Goal: Information Seeking & Learning: Learn about a topic

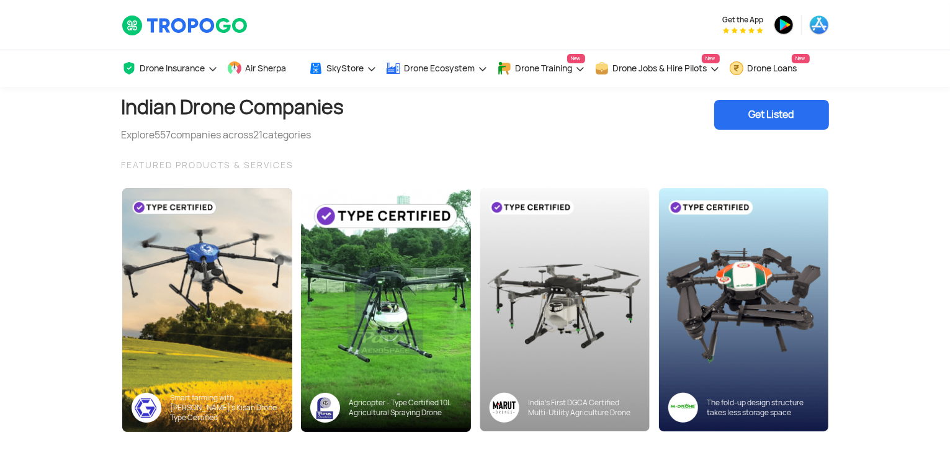
click at [22, 65] on div "Drone Insurance Get Drone Insurance Get Third Party, Comprehensive, Payload Cov…" at bounding box center [475, 68] width 950 height 37
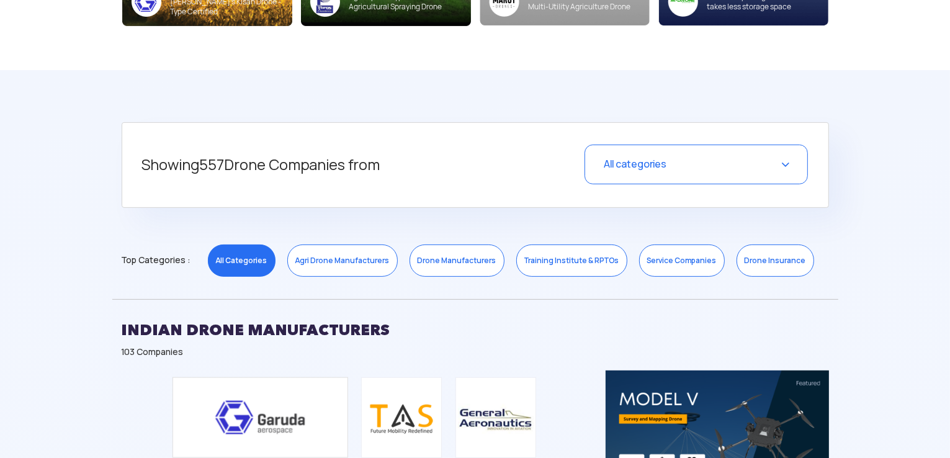
scroll to position [417, 0]
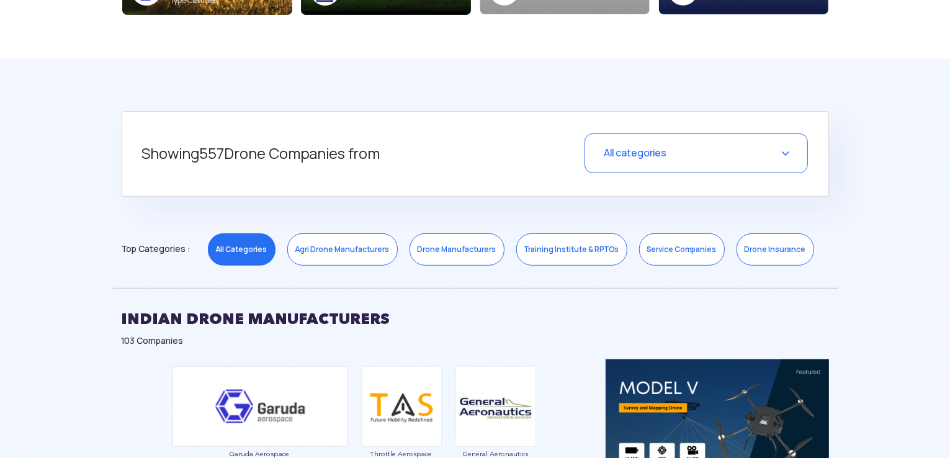
click at [621, 162] on div "All categories" at bounding box center [696, 153] width 223 height 40
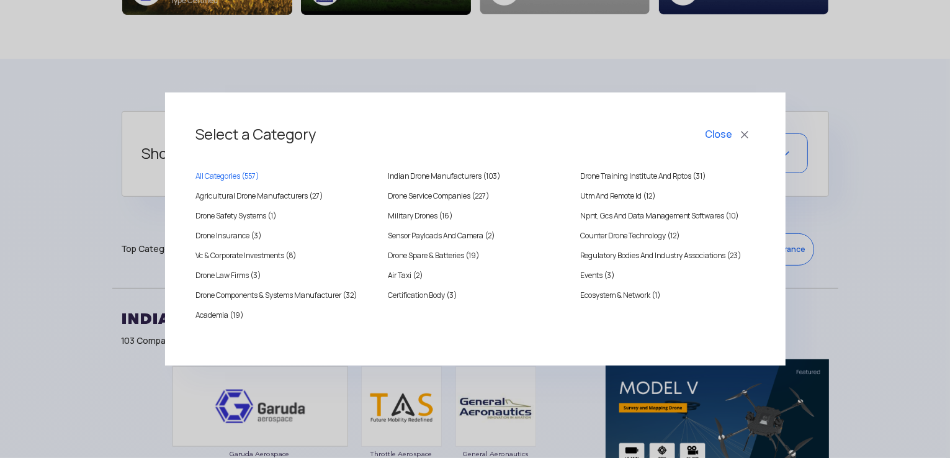
click at [746, 135] on button "Close" at bounding box center [729, 134] width 52 height 21
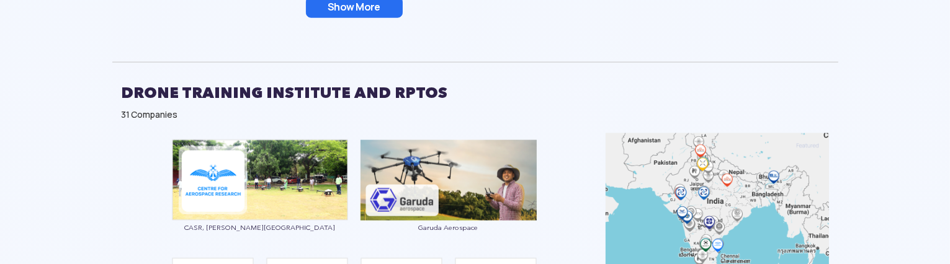
scroll to position [1733, 0]
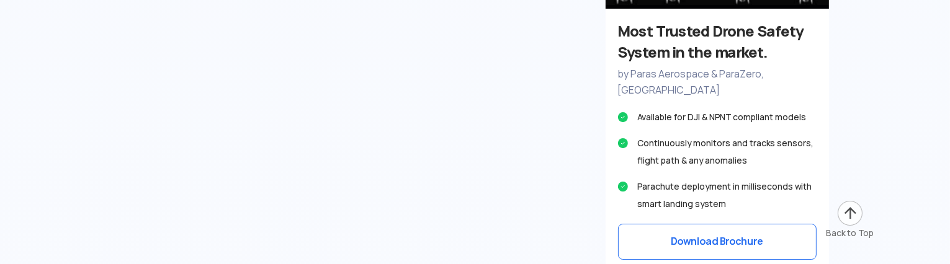
drag, startPoint x: 62, startPoint y: 232, endPoint x: 179, endPoint y: 85, distance: 188.1
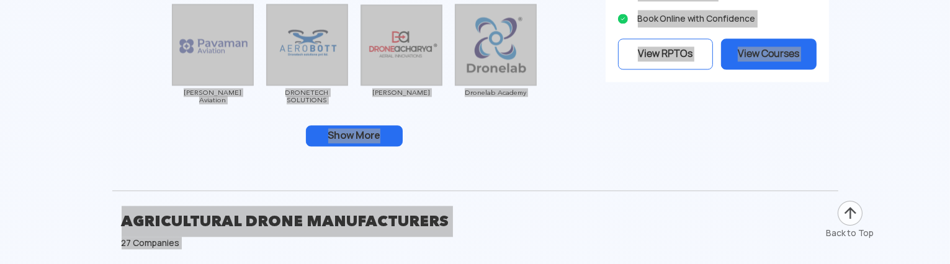
scroll to position [2830, 0]
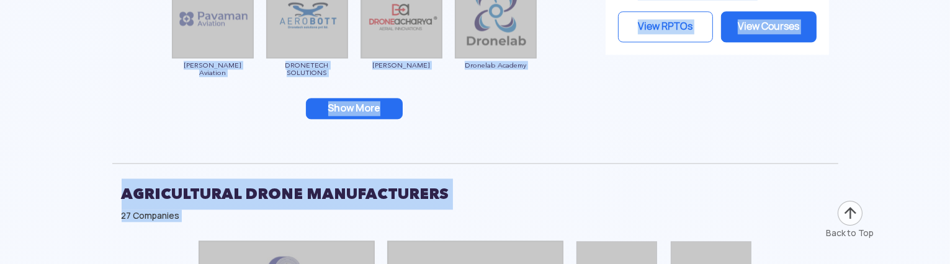
click at [557, 175] on div "AGRICULTURAL DRONE MANUFACTURERS 27 Companies" at bounding box center [475, 198] width 726 height 71
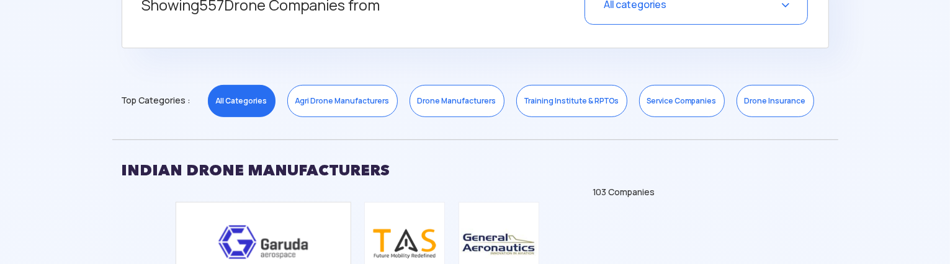
scroll to position [508, 0]
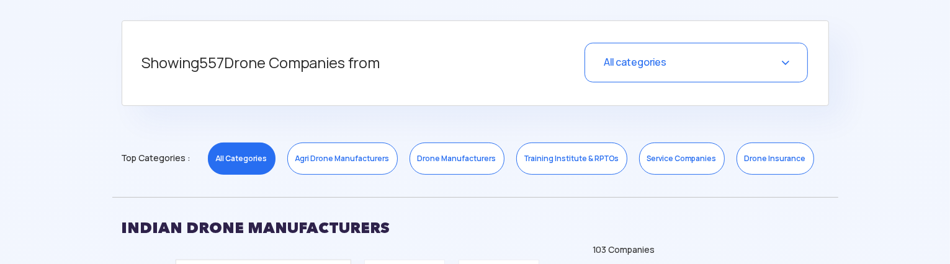
click at [655, 58] on span "All categories" at bounding box center [635, 62] width 63 height 13
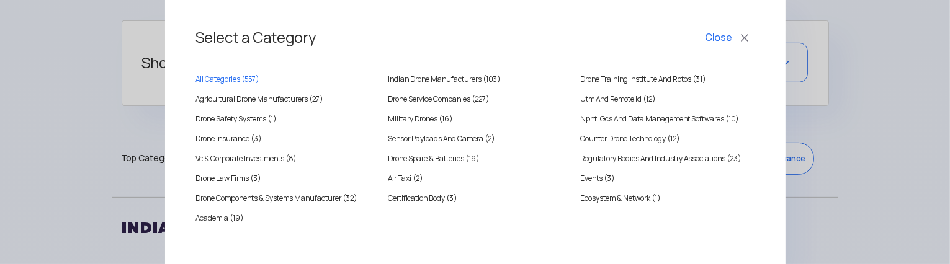
click at [655, 58] on div "All Categories ( 557 ) [DEMOGRAPHIC_DATA] Drone Manufacturers (103) Drone Train…" at bounding box center [475, 152] width 559 height 189
click at [95, 163] on div "Select a Category Close All Categories ( 557 ) [DEMOGRAPHIC_DATA] Drone Manufac…" at bounding box center [475, 132] width 950 height 264
click at [113, 240] on div "Select a Category Close All Categories ( 557 ) [DEMOGRAPHIC_DATA] Drone Manufac…" at bounding box center [475, 132] width 950 height 264
click at [721, 38] on button "Close" at bounding box center [729, 37] width 52 height 21
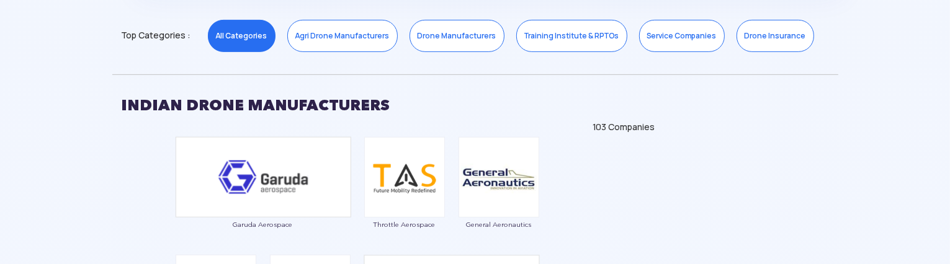
scroll to position [631, 0]
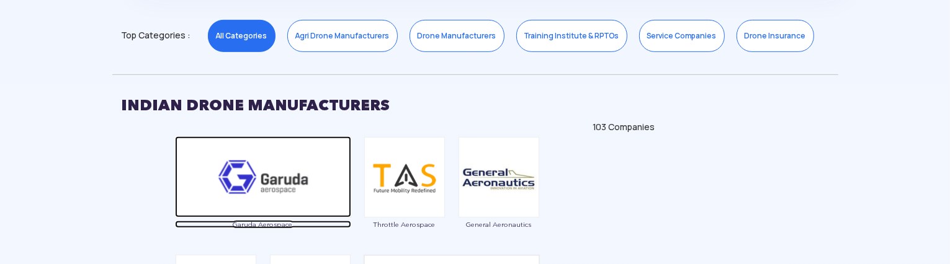
click at [267, 173] on img at bounding box center [263, 177] width 176 height 81
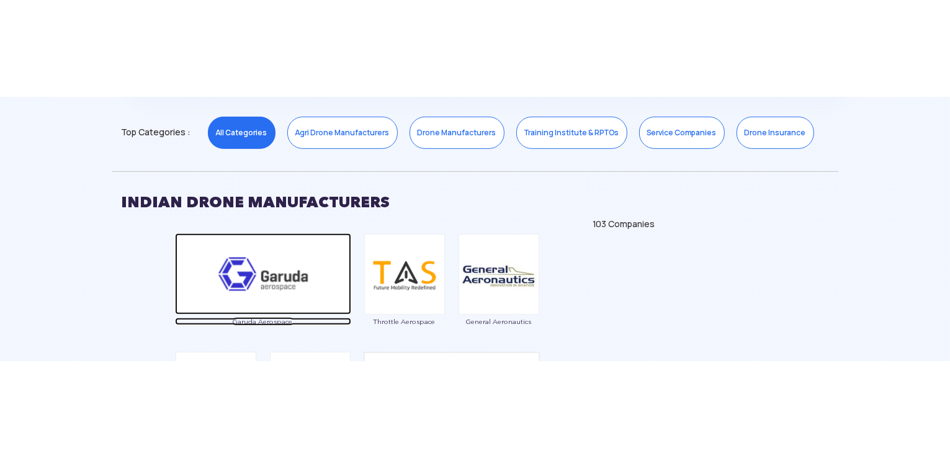
scroll to position [921, 0]
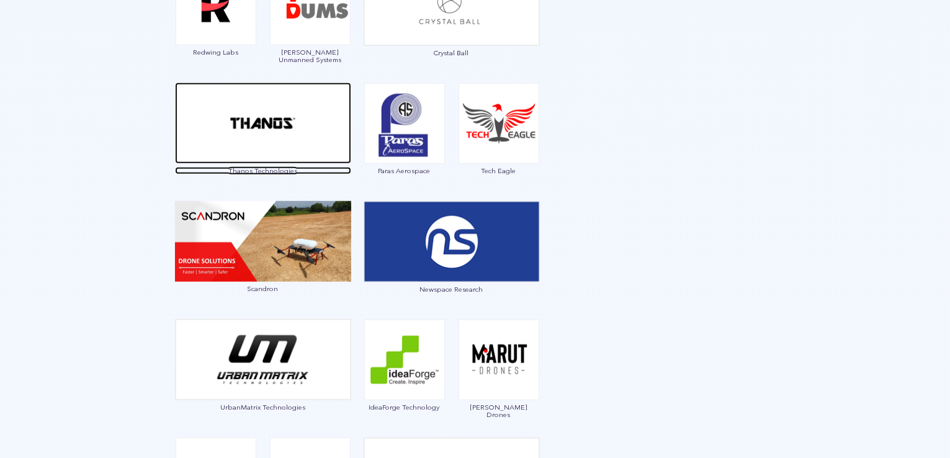
click at [269, 137] on img at bounding box center [263, 123] width 176 height 81
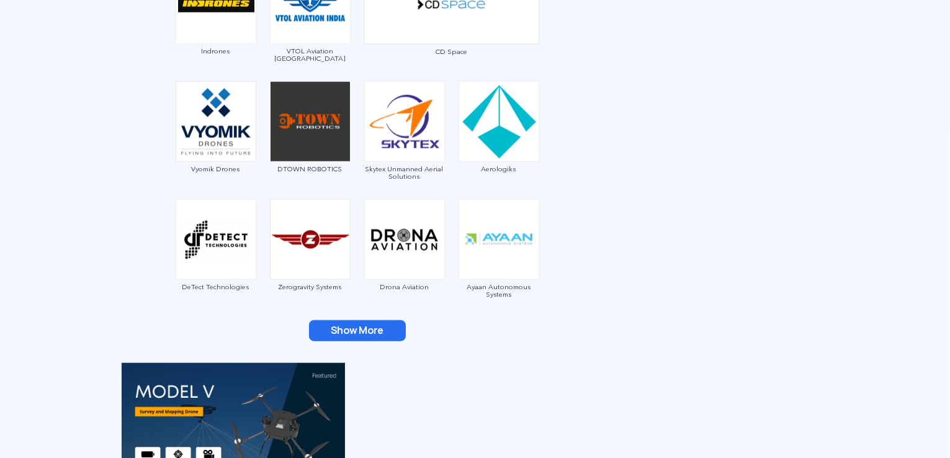
scroll to position [1398, 0]
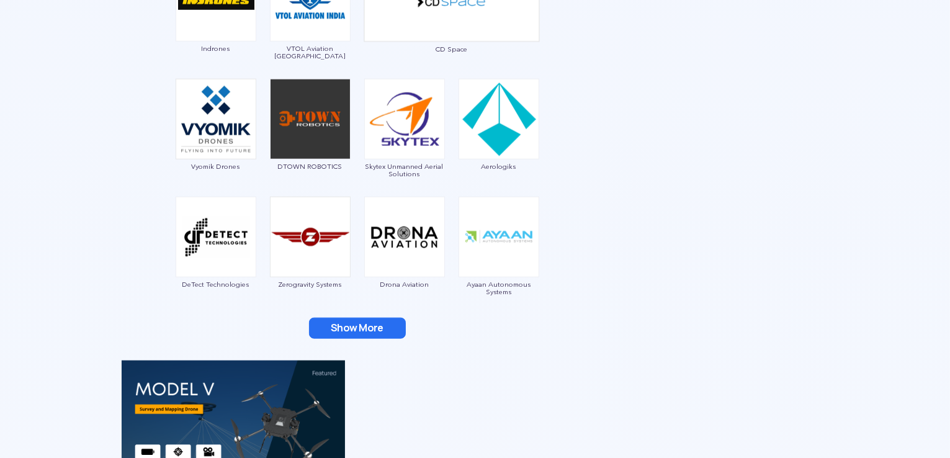
click at [350, 329] on button "Show More" at bounding box center [357, 328] width 97 height 21
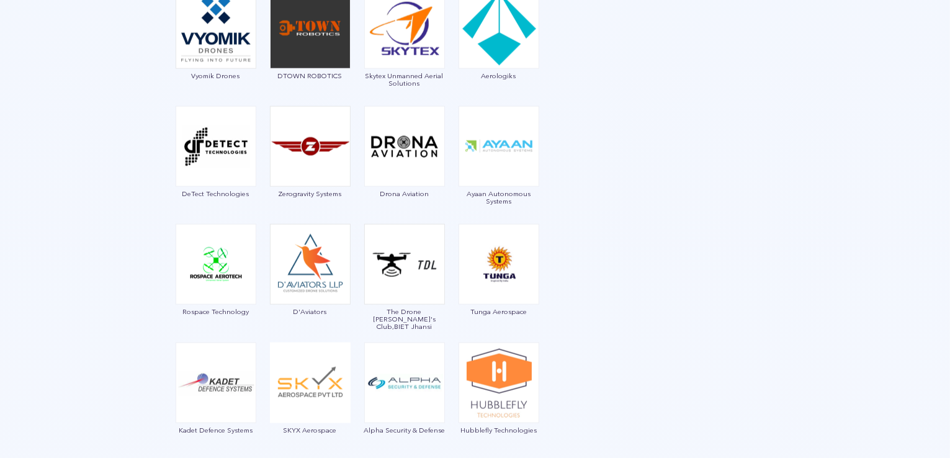
scroll to position [1098, 0]
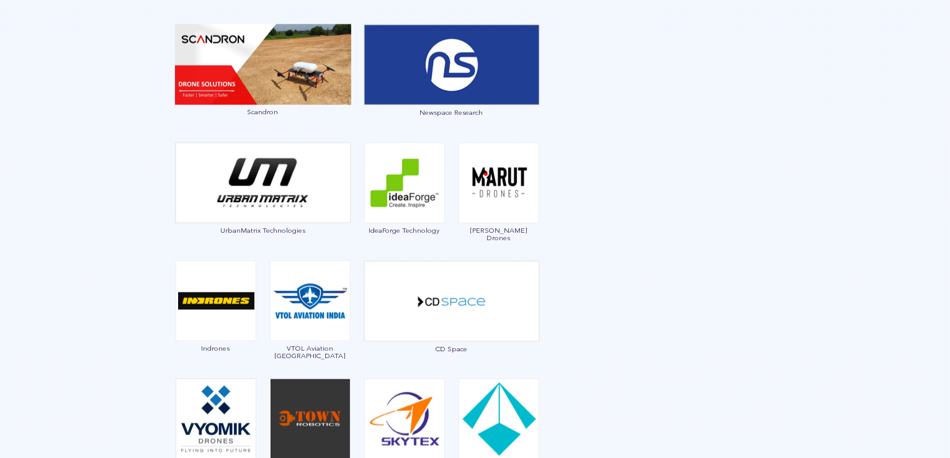
click at [496, 198] on img at bounding box center [499, 183] width 81 height 81
click at [498, 187] on img at bounding box center [499, 183] width 81 height 81
click at [548, 236] on Drones "Garuda Aerospace Throttle Aerospace General Aeronautics Redwing Labs [PERSON_NA…" at bounding box center [358, 280] width 472 height 1234
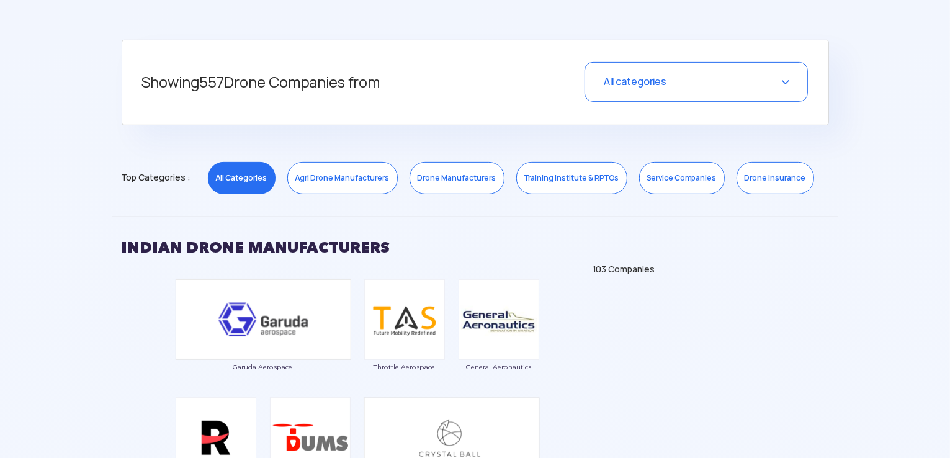
scroll to position [473, 0]
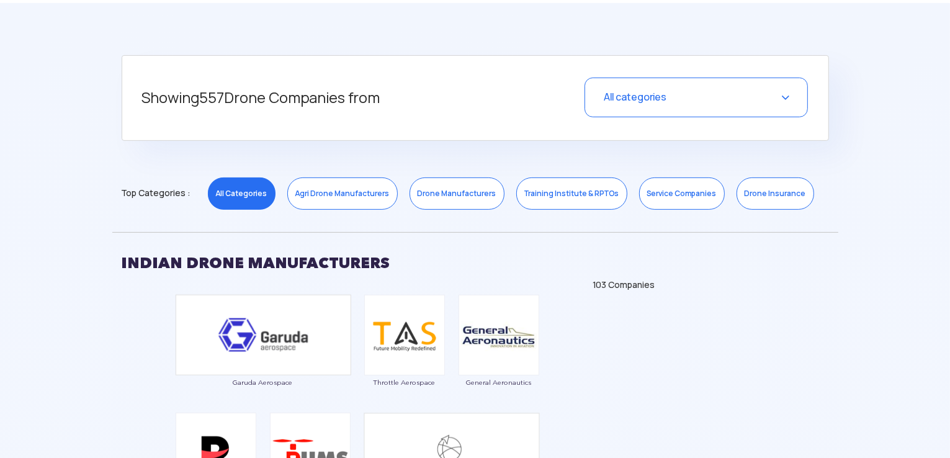
click at [320, 283] on div "103 Companies" at bounding box center [475, 285] width 707 height 12
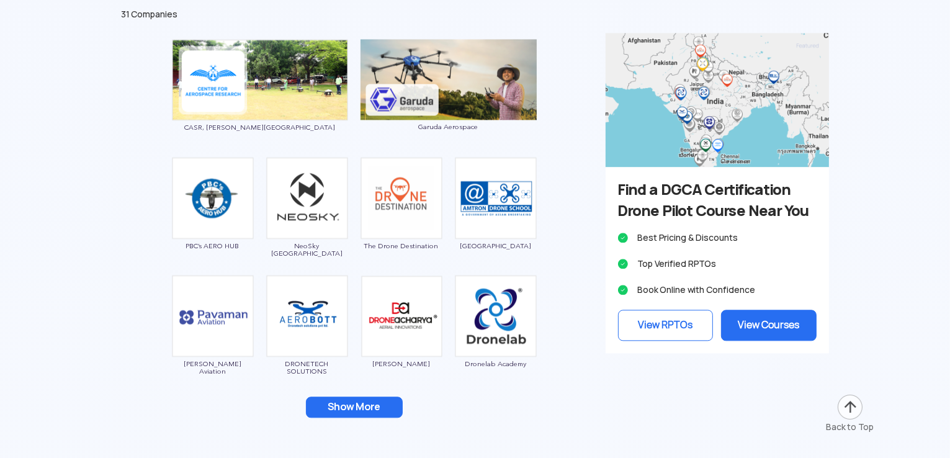
scroll to position [2770, 0]
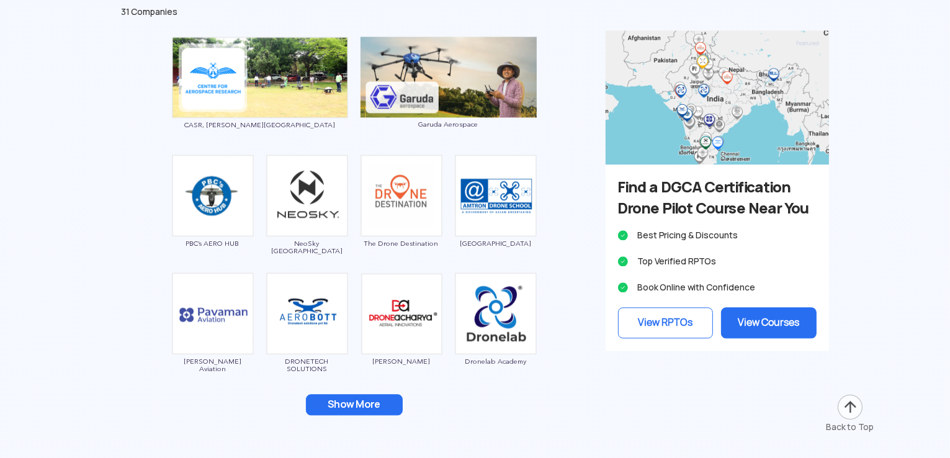
click at [370, 395] on button "Show More" at bounding box center [354, 404] width 97 height 21
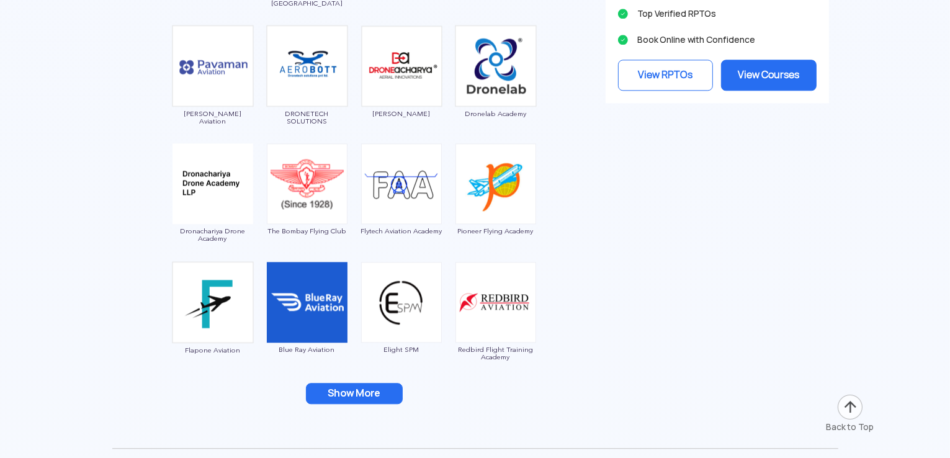
scroll to position [3051, 0]
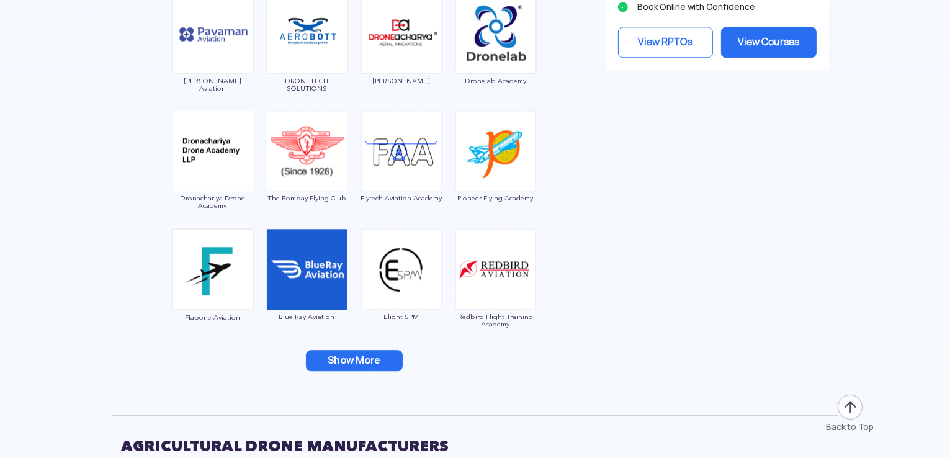
click at [351, 355] on button "Show More" at bounding box center [354, 360] width 97 height 21
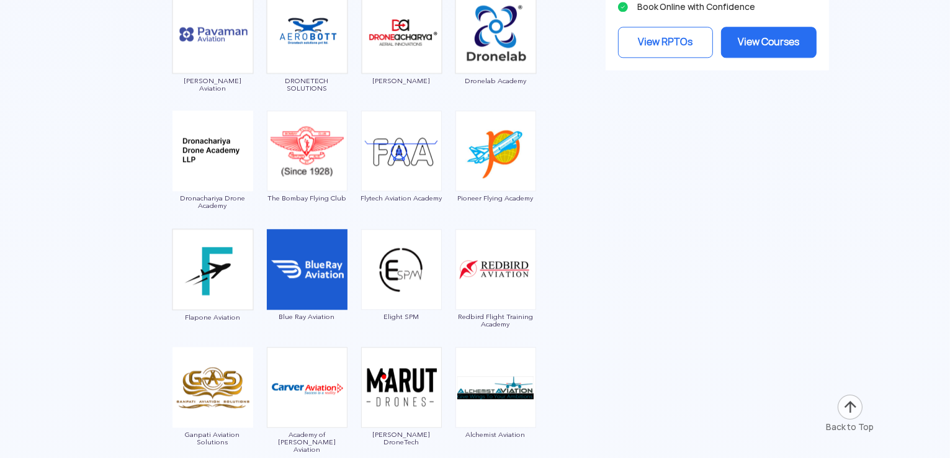
click at [397, 157] on img at bounding box center [401, 150] width 81 height 81
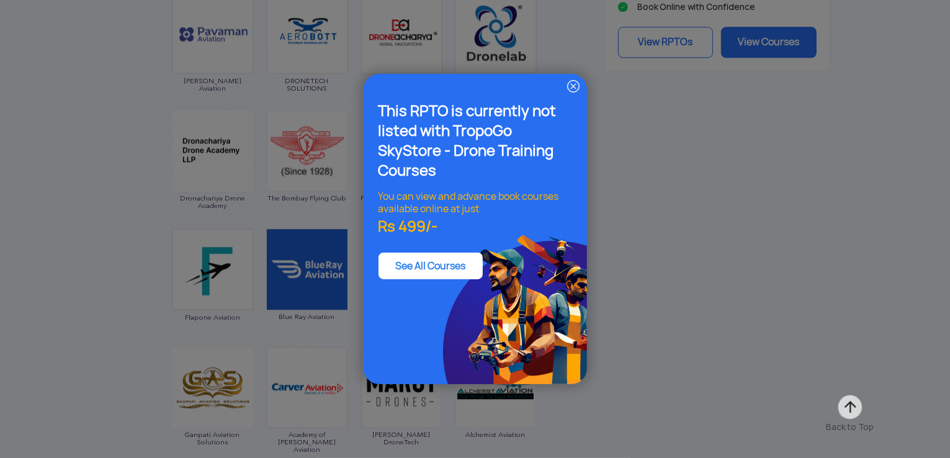
click at [568, 83] on img at bounding box center [573, 86] width 15 height 15
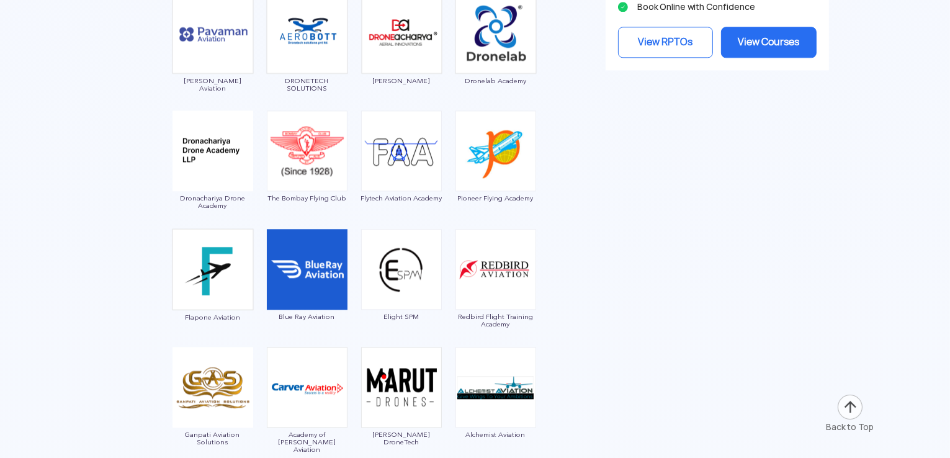
click at [420, 164] on img at bounding box center [401, 150] width 81 height 81
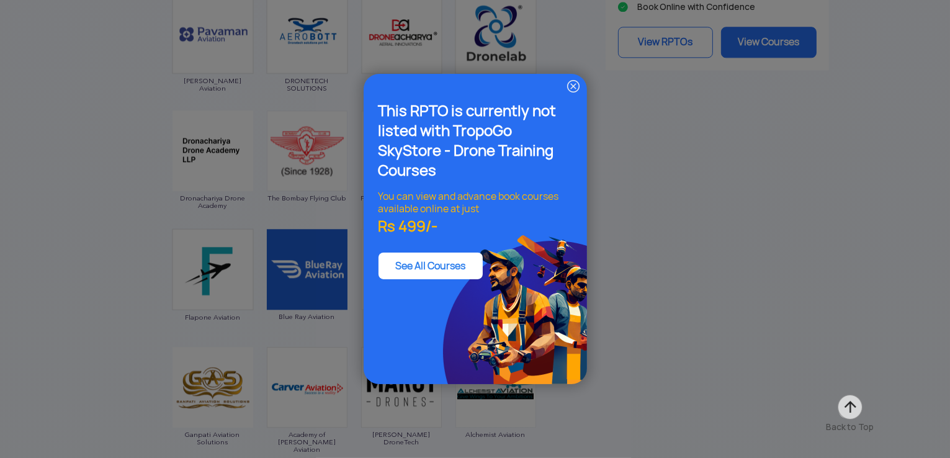
click at [572, 85] on img at bounding box center [573, 86] width 15 height 15
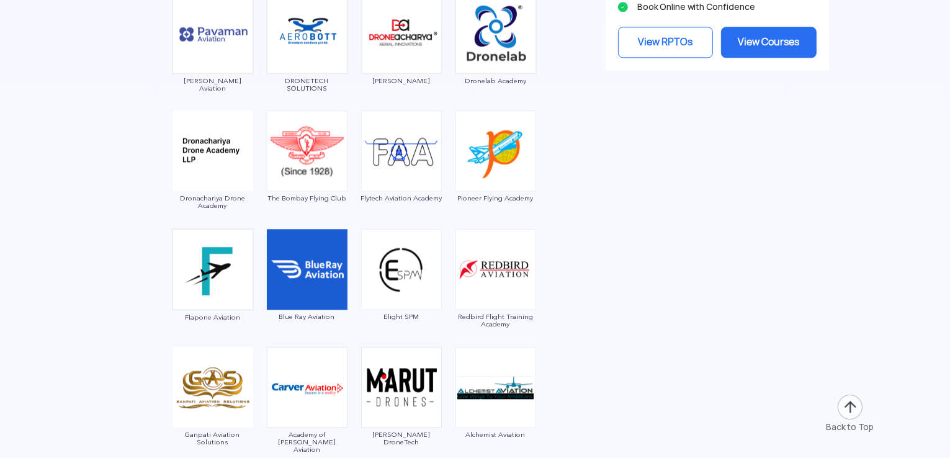
click at [484, 165] on img at bounding box center [496, 150] width 81 height 81
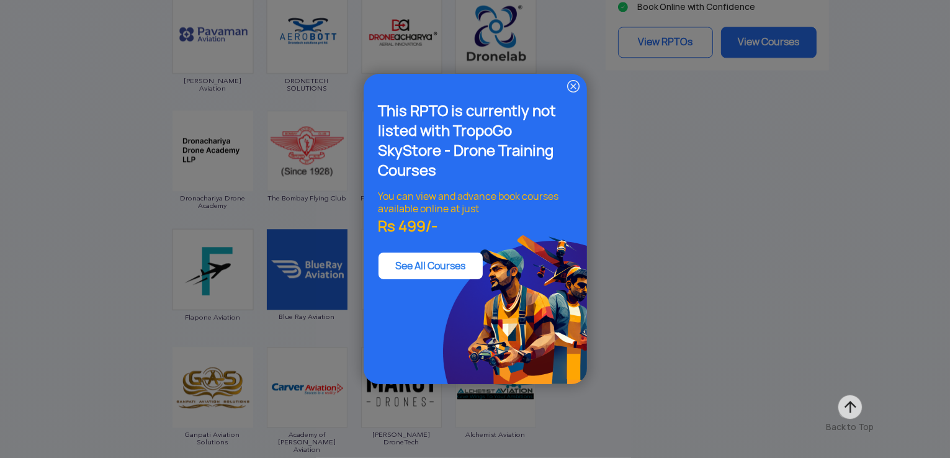
click at [578, 85] on img at bounding box center [573, 86] width 15 height 15
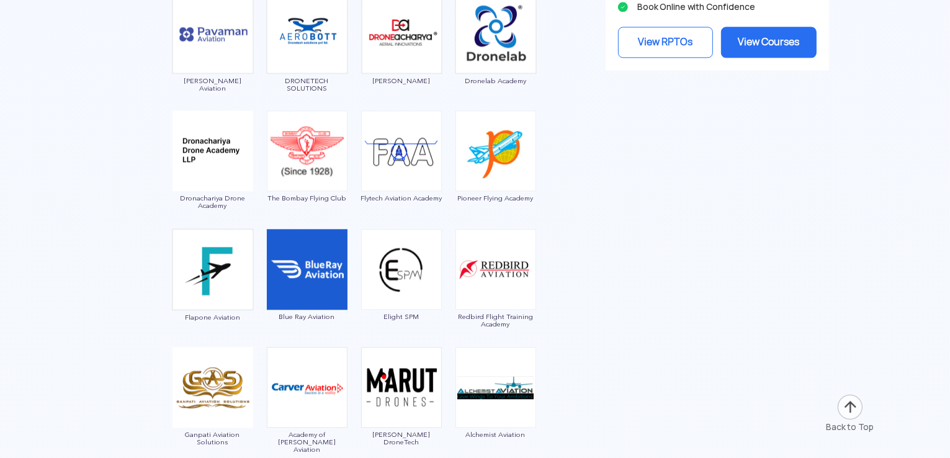
scroll to position [3153, 0]
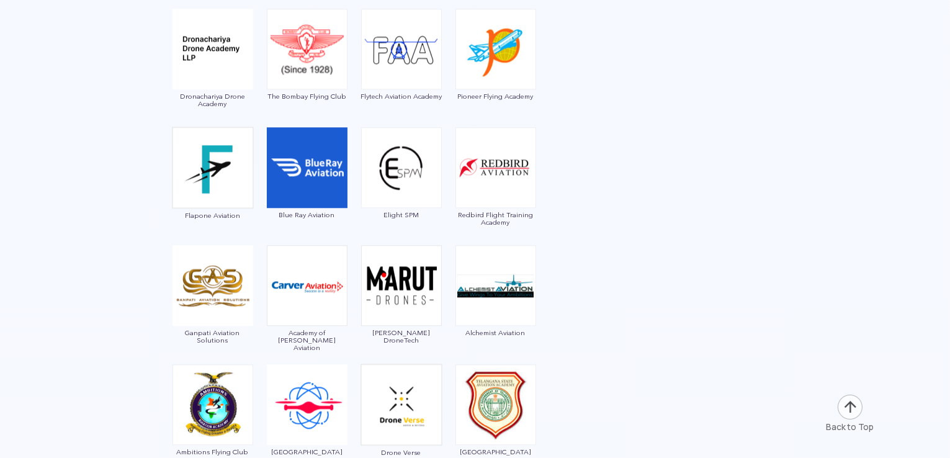
click at [313, 168] on img at bounding box center [307, 167] width 81 height 81
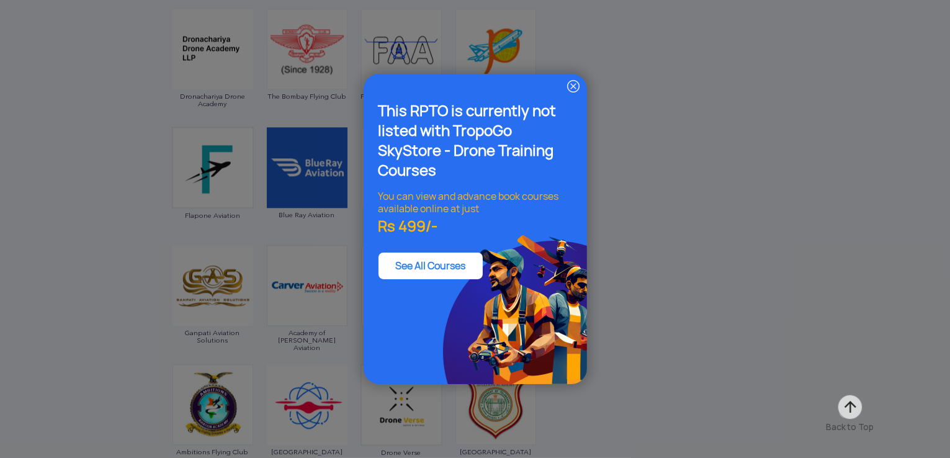
click at [572, 93] on img at bounding box center [573, 86] width 15 height 15
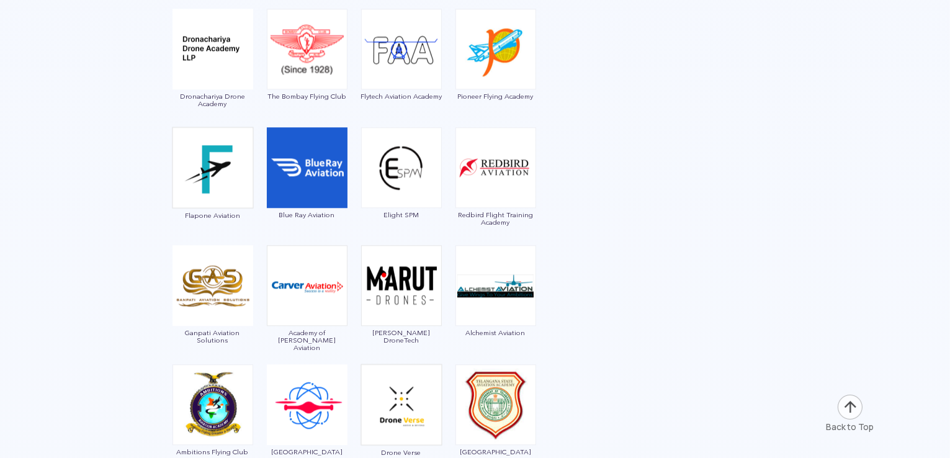
click at [406, 166] on img at bounding box center [401, 167] width 81 height 81
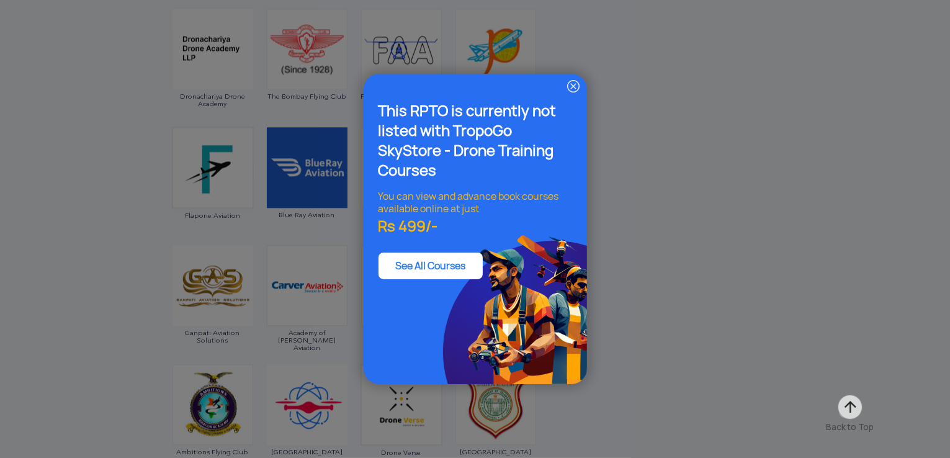
click at [573, 82] on img at bounding box center [573, 86] width 15 height 15
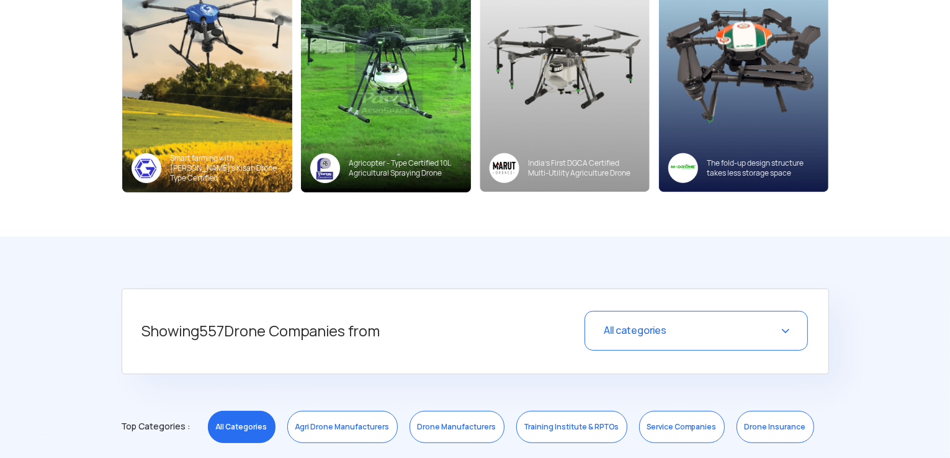
scroll to position [554, 0]
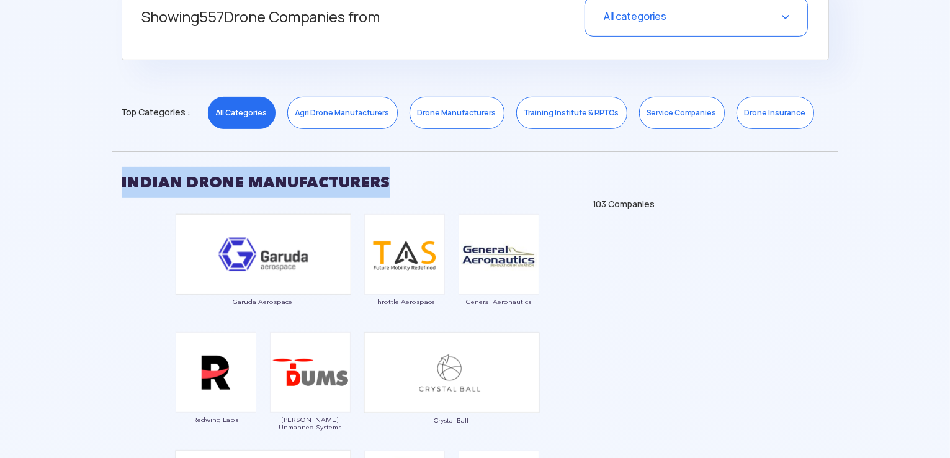
drag, startPoint x: 402, startPoint y: 175, endPoint x: 122, endPoint y: 180, distance: 279.9
click at [122, 180] on h2 "INDIAN DRONE MANUFACTURERS" at bounding box center [475, 182] width 707 height 31
copy h2 "INDIAN DRONE MANUFACTURERS"
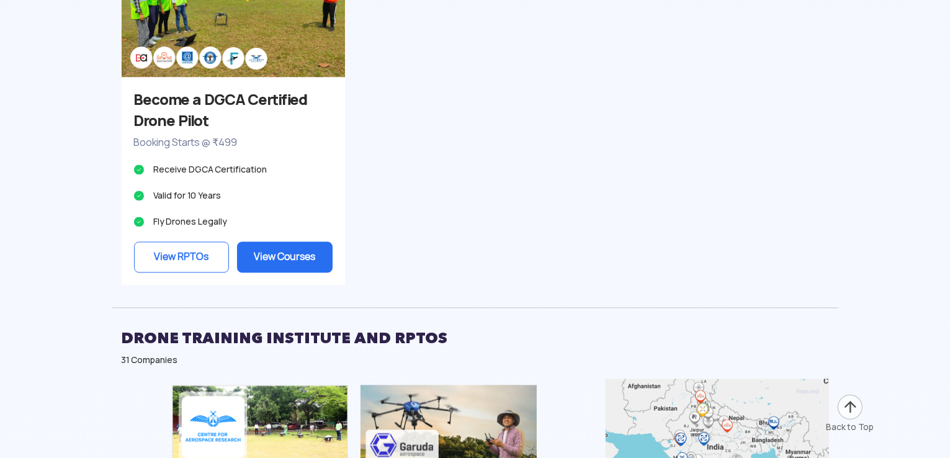
scroll to position [2636, 0]
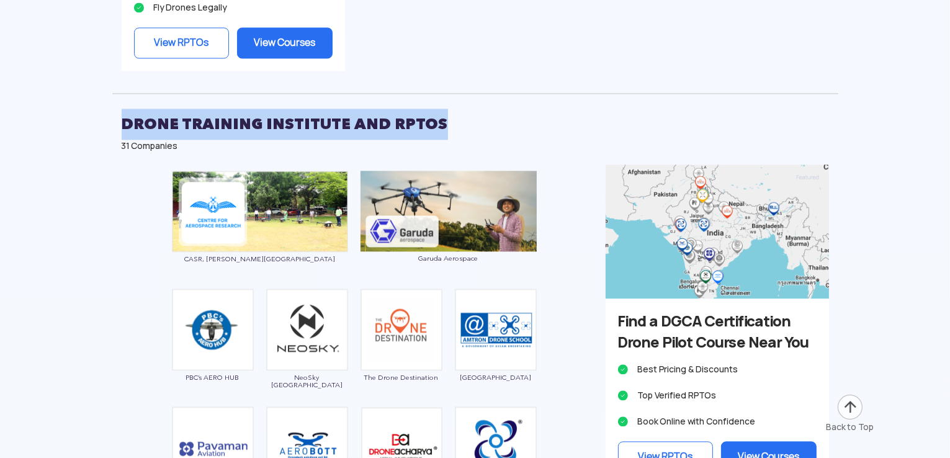
drag, startPoint x: 443, startPoint y: 122, endPoint x: 123, endPoint y: 120, distance: 320.2
click at [123, 120] on h2 "DRONE TRAINING INSTITUTE AND RPTOS" at bounding box center [475, 124] width 707 height 31
copy h2 "DRONE TRAINING INSTITUTE AND RPTOS"
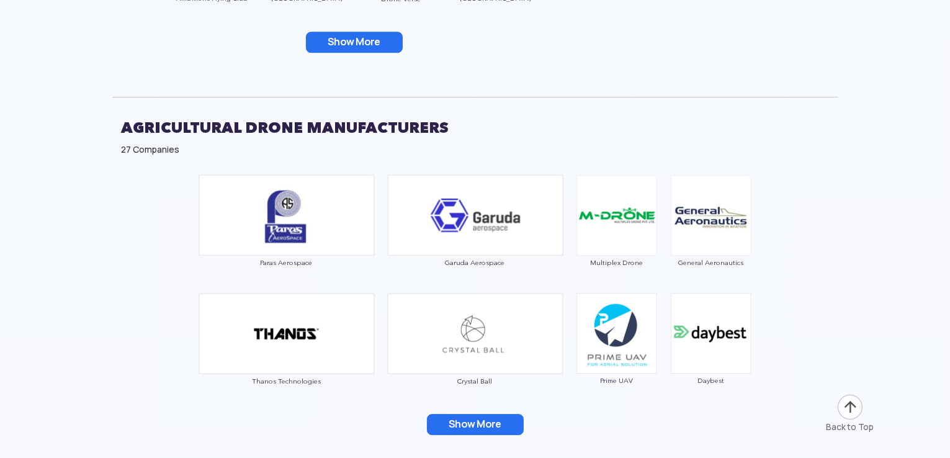
scroll to position [3619, 0]
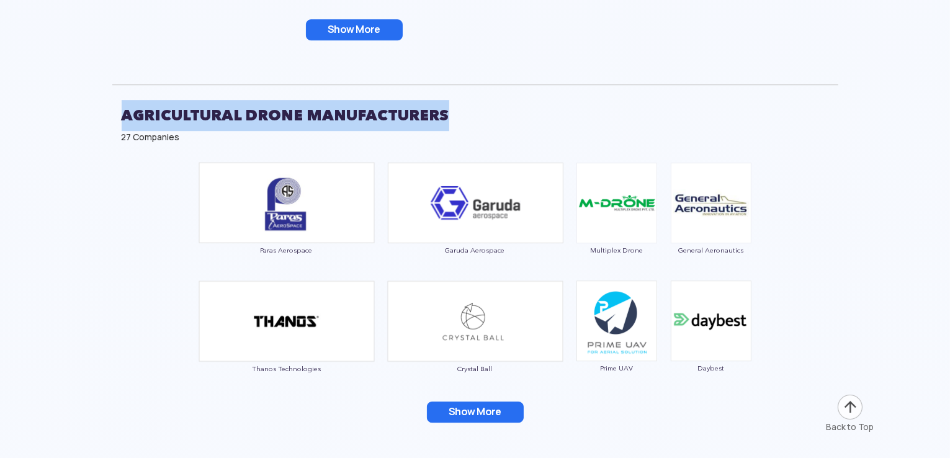
drag, startPoint x: 448, startPoint y: 104, endPoint x: 120, endPoint y: 119, distance: 328.0
click at [120, 119] on div "AGRICULTURAL DRONE MANUFACTURERS 27 Companies" at bounding box center [475, 119] width 726 height 71
copy h2 "AGRICULTURAL DRONE MANUFACTURERS"
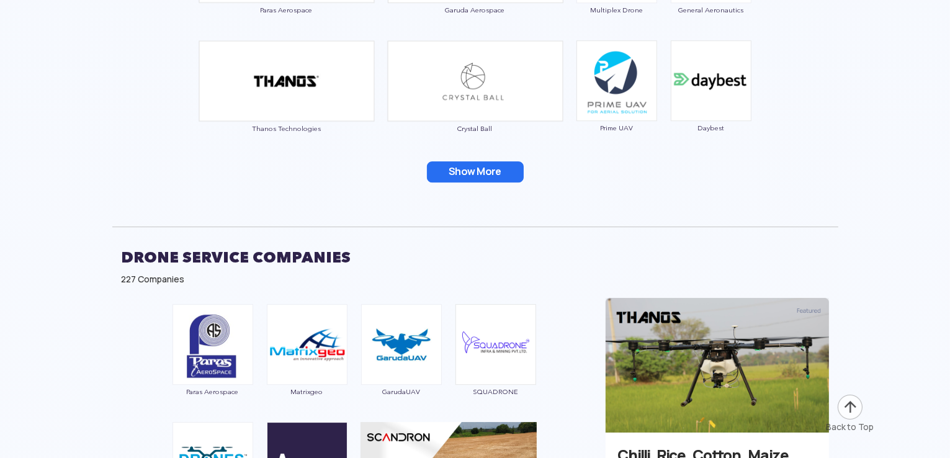
scroll to position [3857, 0]
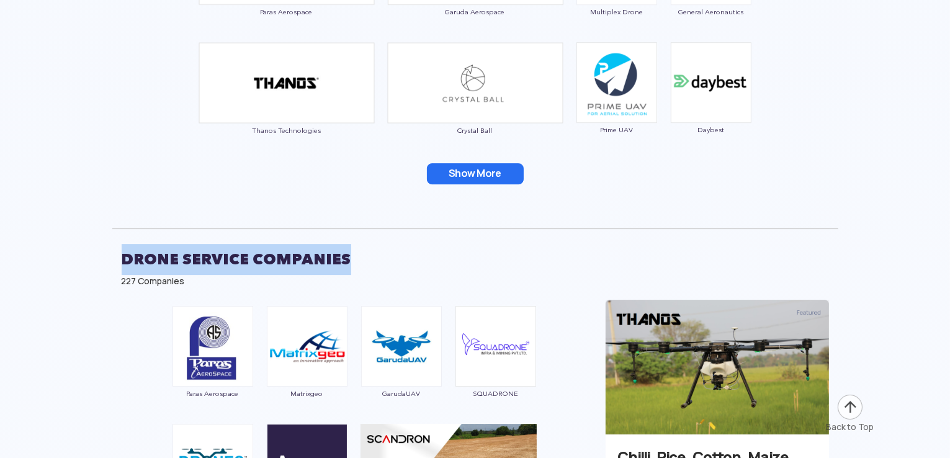
drag, startPoint x: 349, startPoint y: 249, endPoint x: 119, endPoint y: 254, distance: 230.3
click at [119, 254] on div "DRONE SERVICE COMPANIES 227 Companies" at bounding box center [475, 263] width 726 height 71
copy h2 "DRONE SERVICE COMPANIES"
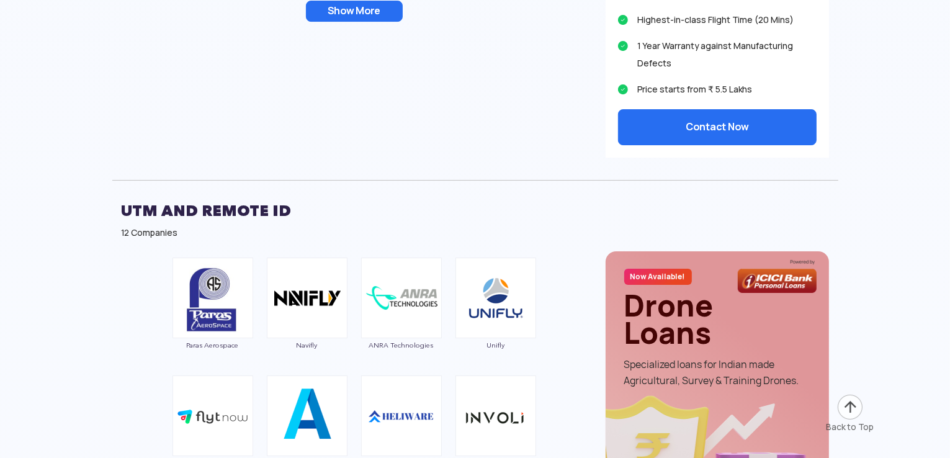
scroll to position [4401, 0]
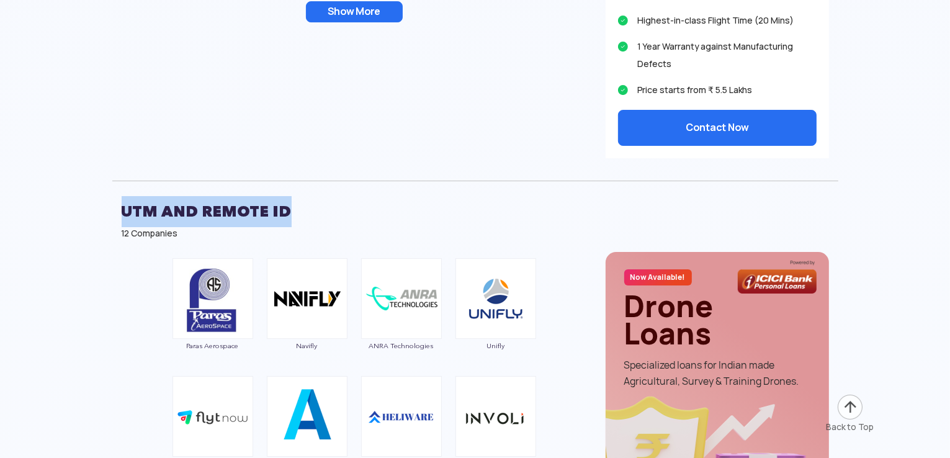
drag, startPoint x: 292, startPoint y: 212, endPoint x: 117, endPoint y: 217, distance: 175.7
click at [117, 217] on div "UTM and Remote ID 12 Companies" at bounding box center [475, 216] width 726 height 71
copy h2 "UTM and Remote ID"
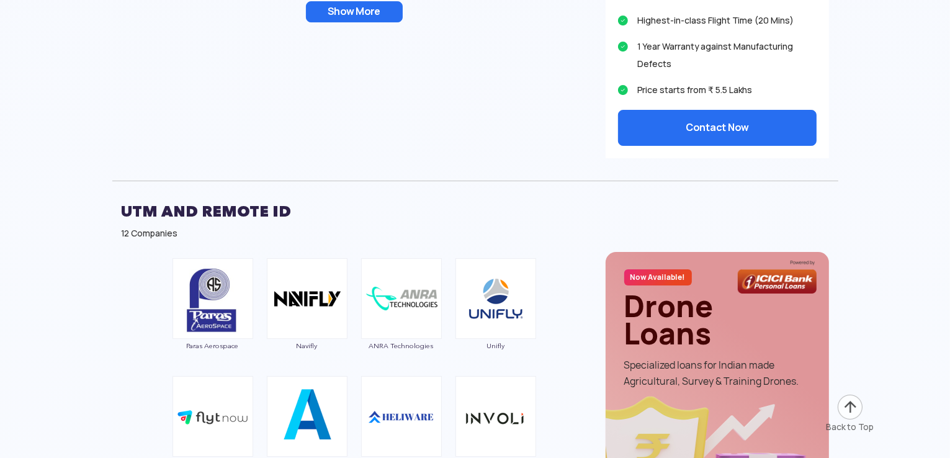
click at [386, 231] on div "12 Companies" at bounding box center [475, 233] width 707 height 12
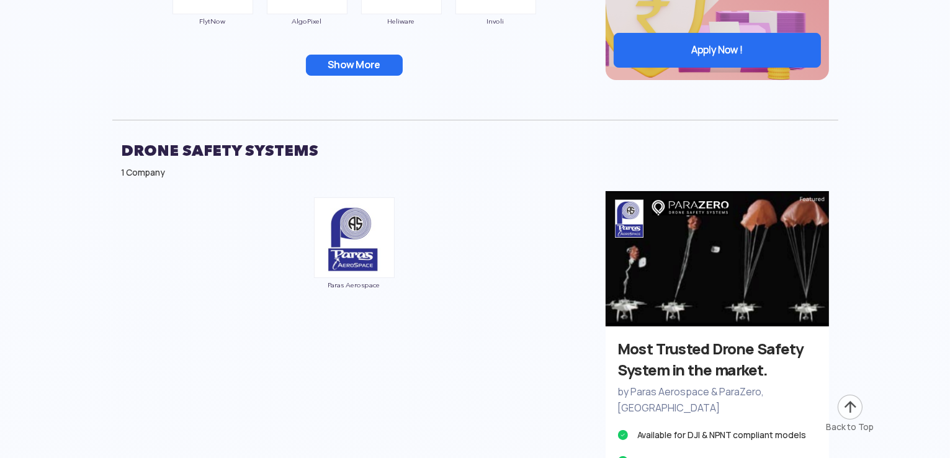
scroll to position [4865, 0]
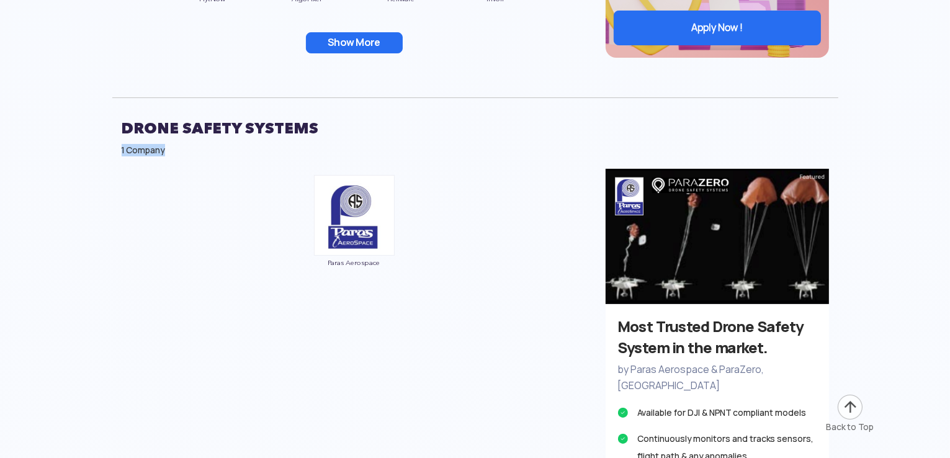
drag, startPoint x: 355, startPoint y: 169, endPoint x: 334, endPoint y: 130, distance: 44.7
click at [334, 130] on div "Drone safety systems 1 Company Paras Aerospace Most Trusted Drone Safety System…" at bounding box center [475, 344] width 726 height 538
click at [405, 231] on div "Paras Aerospace" at bounding box center [354, 228] width 484 height 118
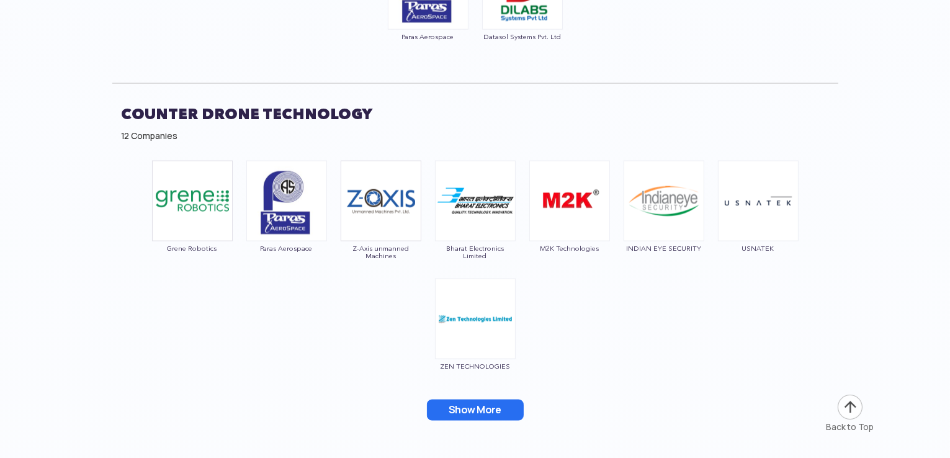
scroll to position [6615, 0]
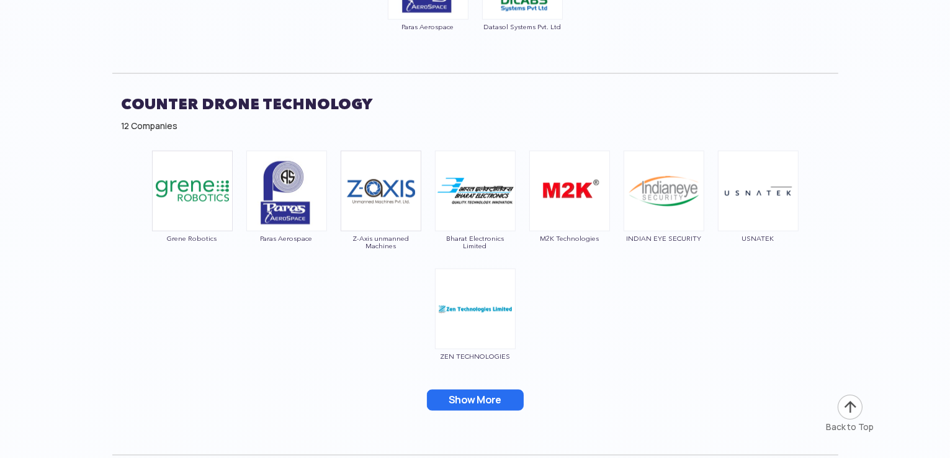
click at [317, 336] on div "Grene Robotics Paras Aerospace Z-Axis unmanned Machines Bharat Electronics Limi…" at bounding box center [475, 289] width 726 height 288
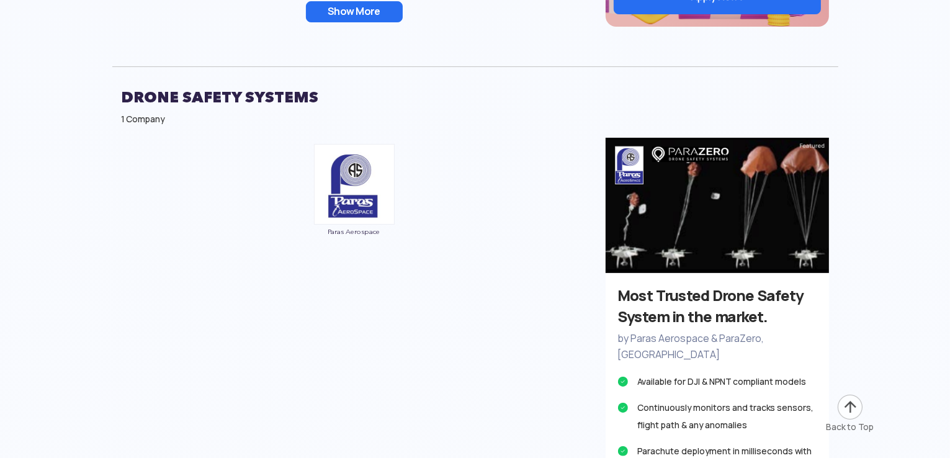
scroll to position [4897, 0]
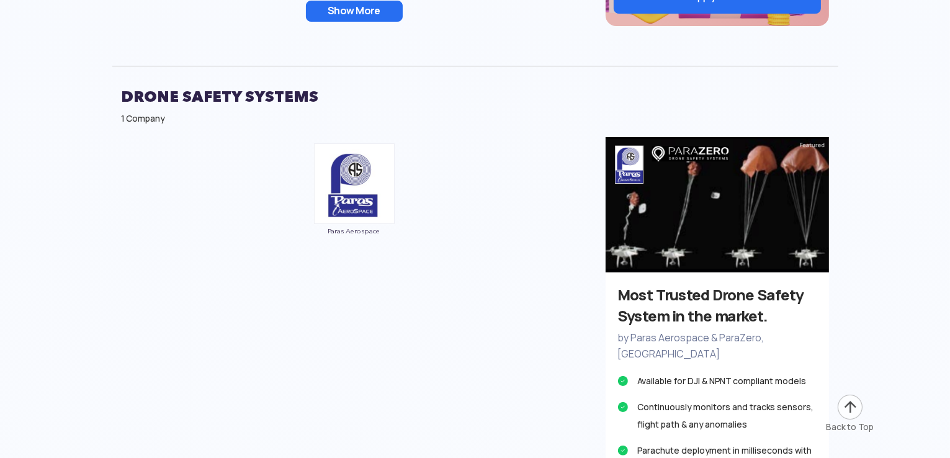
click at [355, 286] on div "Drone safety systems 1 Company Paras Aerospace Most Trusted Drone Safety System…" at bounding box center [475, 312] width 726 height 538
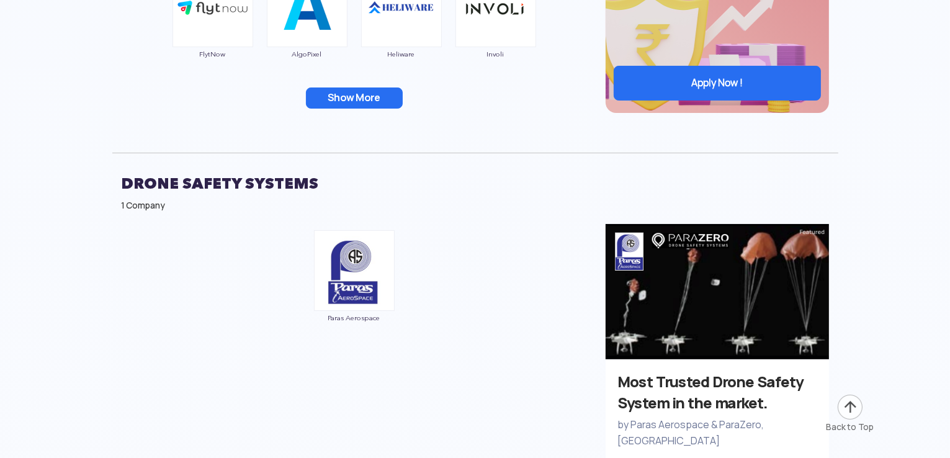
scroll to position [4811, 0]
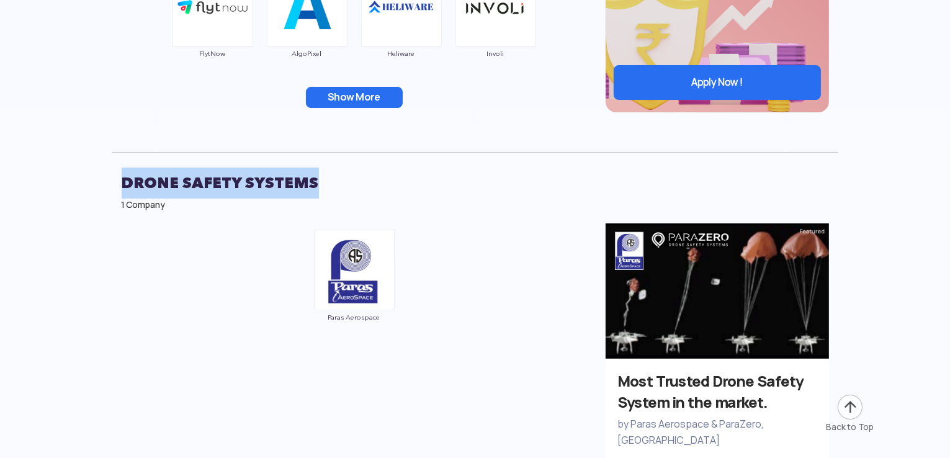
drag, startPoint x: 325, startPoint y: 175, endPoint x: 102, endPoint y: 171, distance: 222.8
click at [102, 171] on section "Showing 557 Drone Companies from All categories Select a Category Close All Cat…" at bounding box center [475, 435] width 950 height 9541
copy h2 "Drone safety systems"
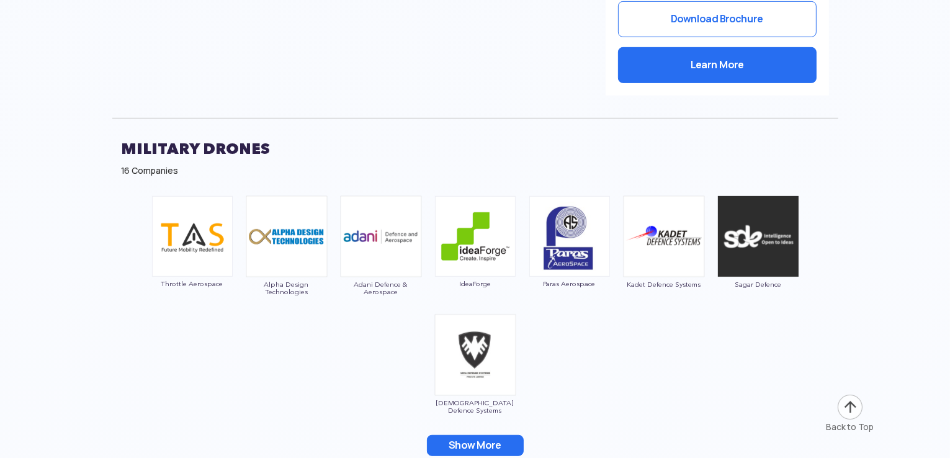
scroll to position [5384, 0]
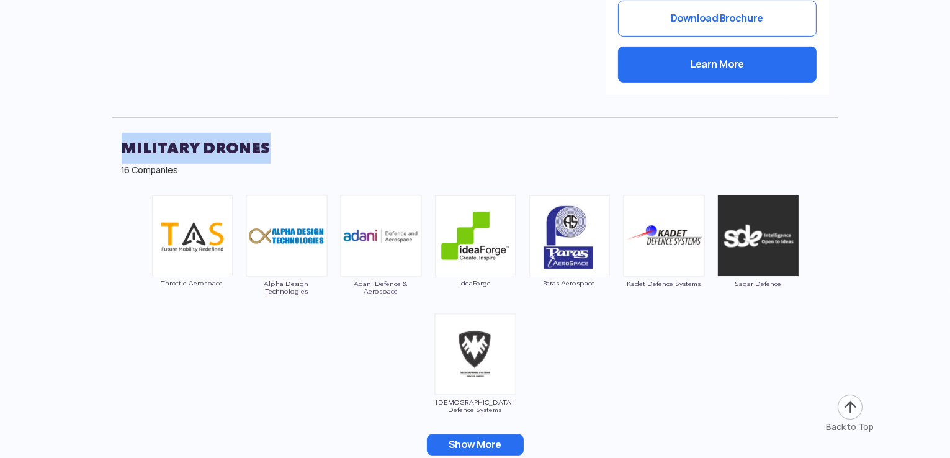
drag, startPoint x: 278, startPoint y: 118, endPoint x: 92, endPoint y: 136, distance: 186.4
copy h2 "Military Drones"
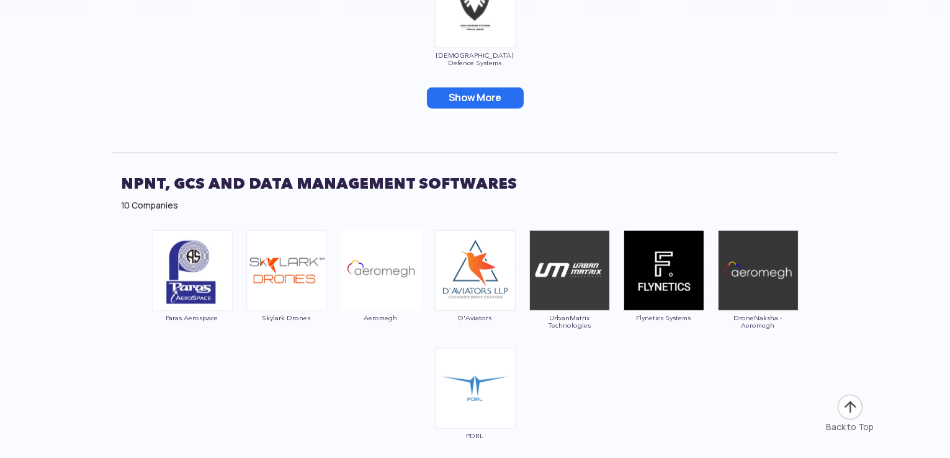
scroll to position [5732, 0]
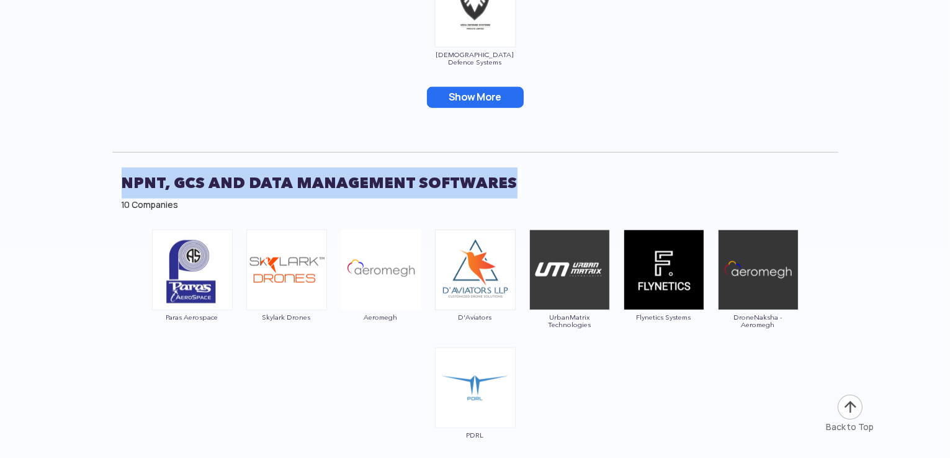
drag, startPoint x: 536, startPoint y: 167, endPoint x: 123, endPoint y: 165, distance: 412.1
click at [123, 168] on h2 "NPNT, GCS and Data Management Softwares" at bounding box center [475, 183] width 707 height 31
copy h2 "NPNT, GCS and Data Management Softwares"
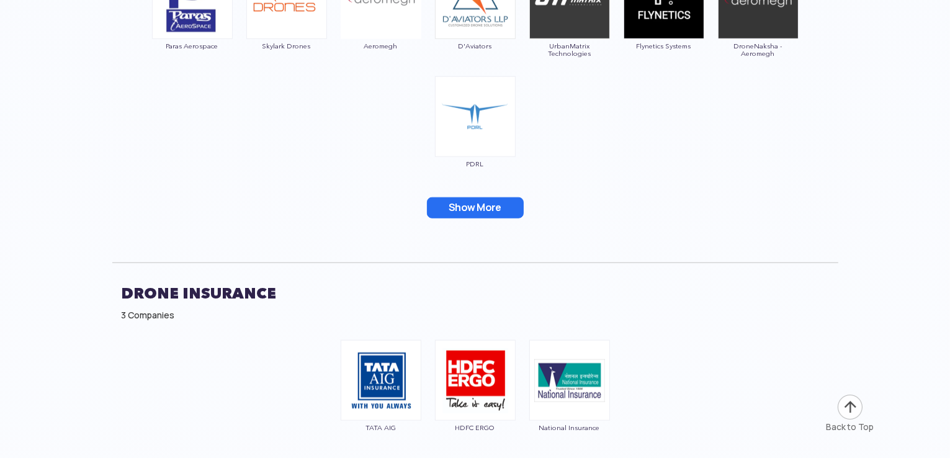
scroll to position [6080, 0]
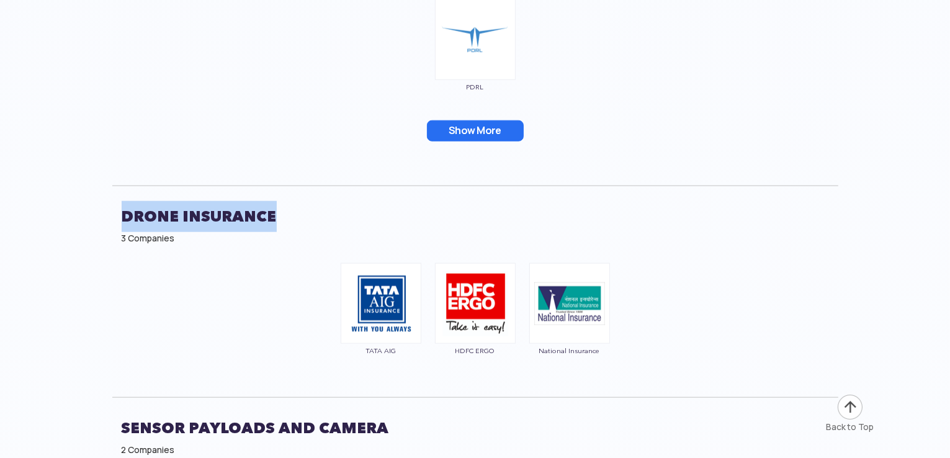
drag, startPoint x: 281, startPoint y: 195, endPoint x: 114, endPoint y: 194, distance: 166.3
click at [114, 194] on div "DRONE INSURANCE 3 Companies" at bounding box center [475, 221] width 726 height 71
copy h2 "DRONE INSURANCE"
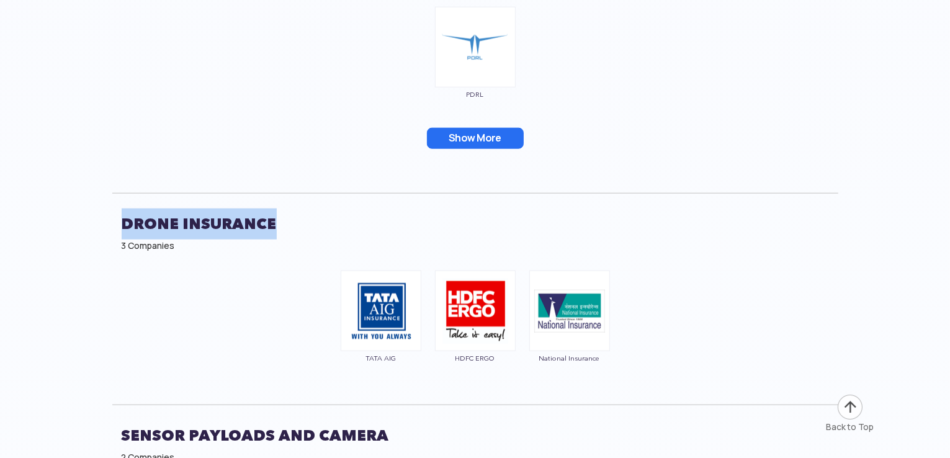
scroll to position [6139, 0]
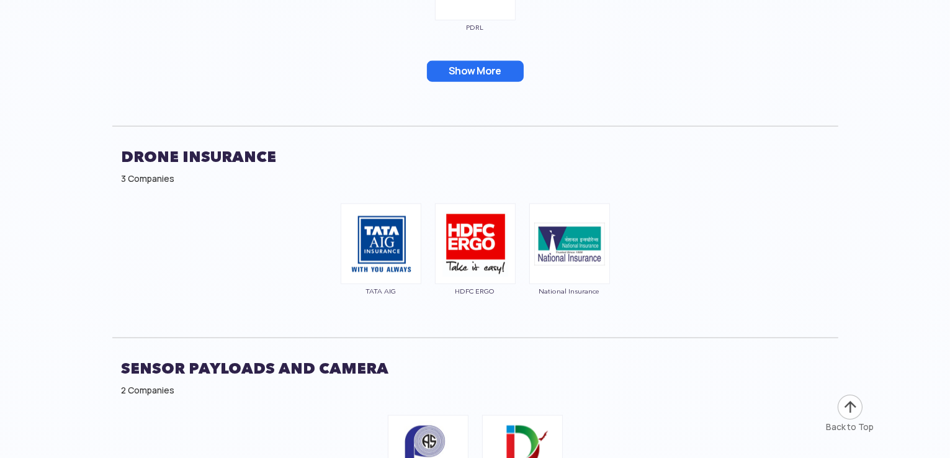
click at [266, 353] on h2 "Sensor Payloads and Camera" at bounding box center [475, 368] width 707 height 31
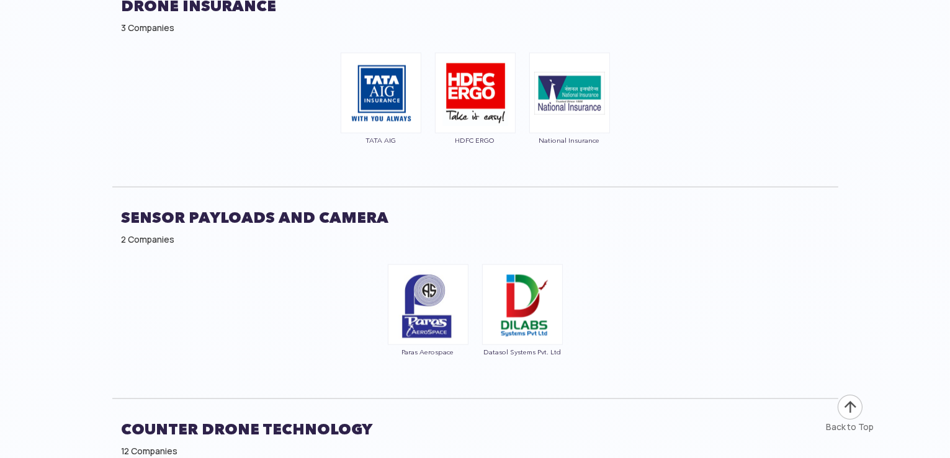
scroll to position [6290, 0]
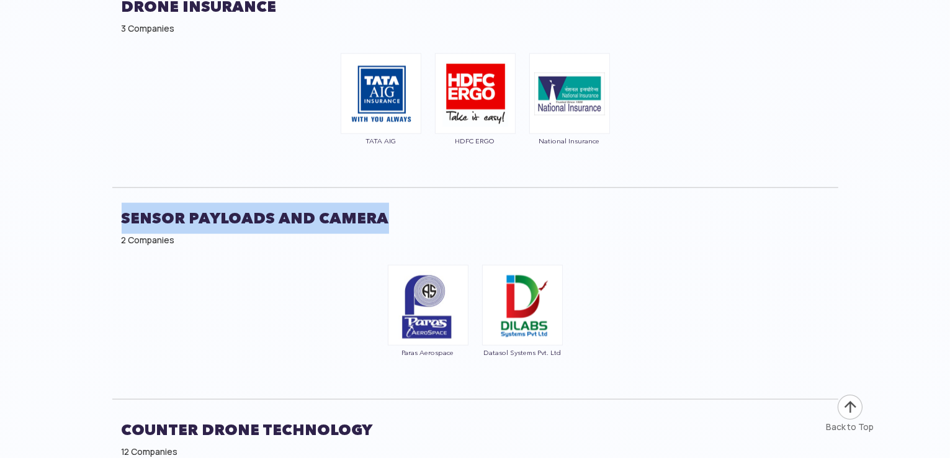
drag, startPoint x: 387, startPoint y: 194, endPoint x: 121, endPoint y: 179, distance: 266.6
click at [121, 187] on div "Sensor Payloads and Camera 2 Companies" at bounding box center [475, 222] width 726 height 71
copy h2 "Sensor Payloads and Camera"
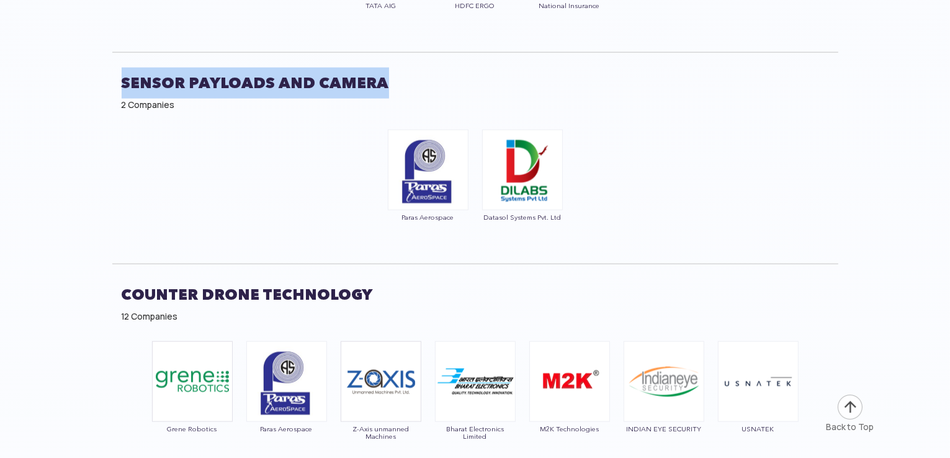
scroll to position [6426, 0]
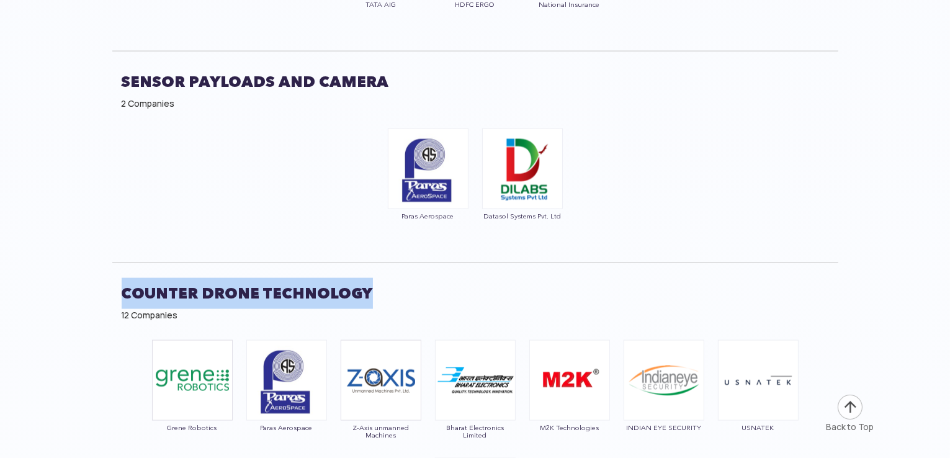
drag, startPoint x: 371, startPoint y: 261, endPoint x: 119, endPoint y: 285, distance: 253.2
click at [119, 285] on div "Counter Drone Technology 12 Companies" at bounding box center [475, 298] width 726 height 71
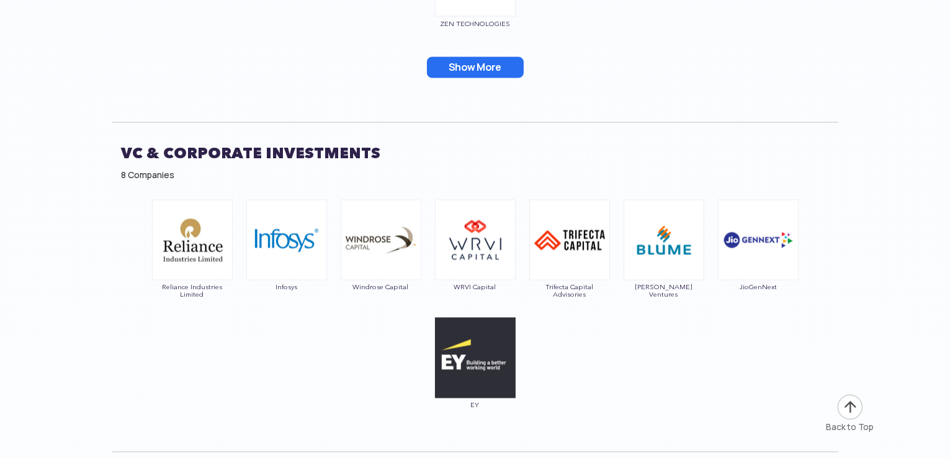
scroll to position [6947, 0]
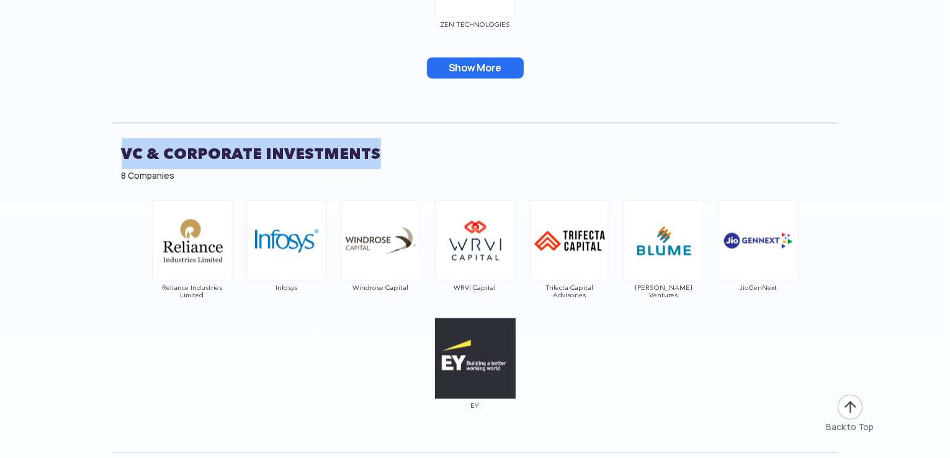
drag, startPoint x: 377, startPoint y: 135, endPoint x: 124, endPoint y: 133, distance: 253.2
click at [124, 138] on h2 "VC & Corporate Investments" at bounding box center [475, 153] width 707 height 31
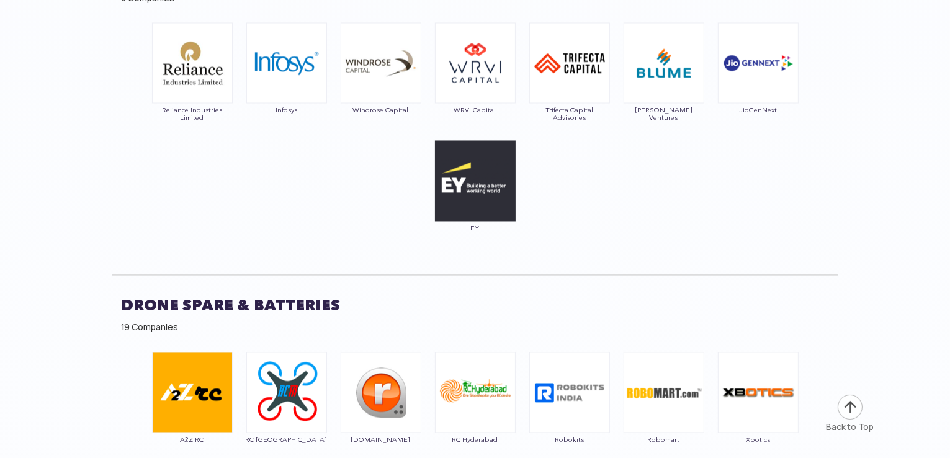
scroll to position [7127, 0]
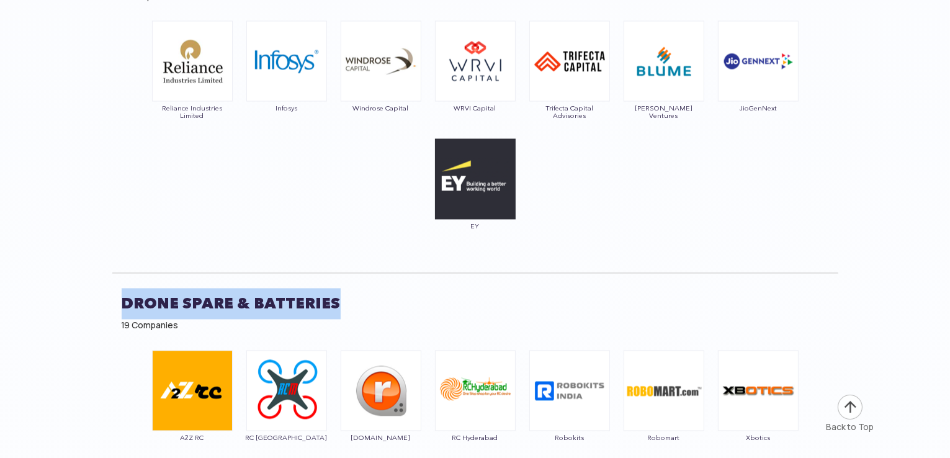
drag, startPoint x: 336, startPoint y: 281, endPoint x: 121, endPoint y: 274, distance: 214.8
click at [122, 289] on h2 "Drone Spare & Batteries" at bounding box center [475, 304] width 707 height 31
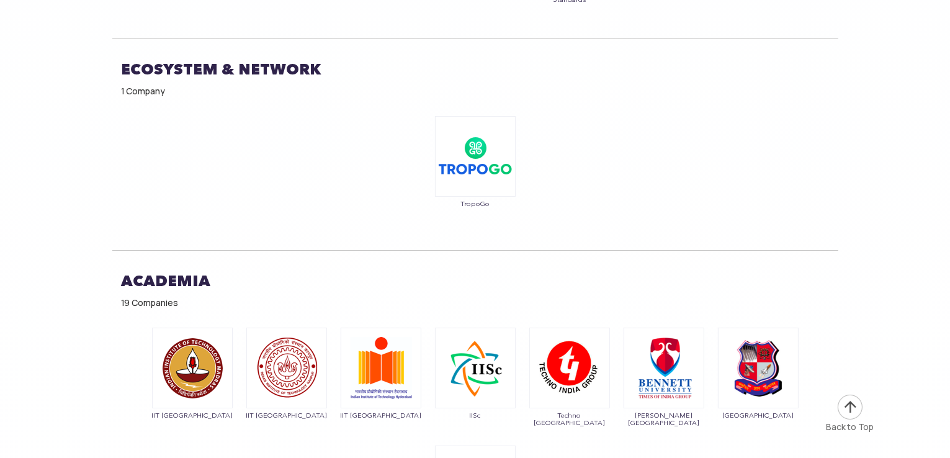
scroll to position [9347, 0]
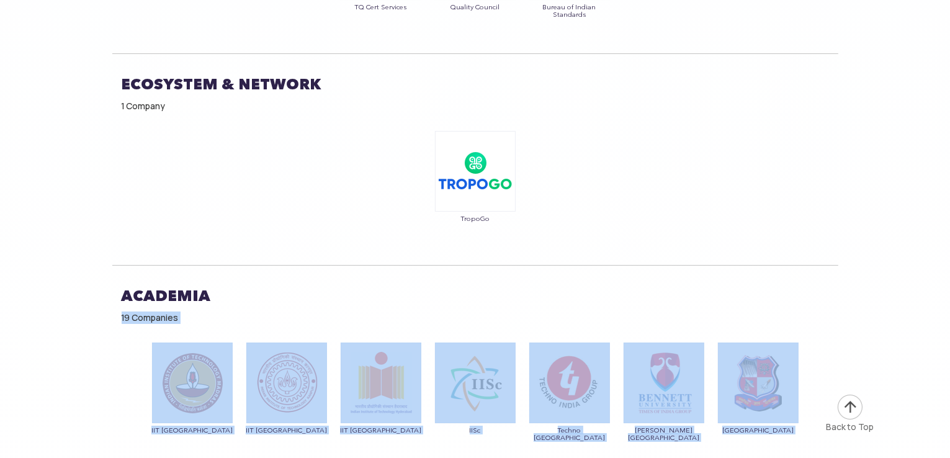
drag, startPoint x: 228, startPoint y: 261, endPoint x: 104, endPoint y: 269, distance: 123.7
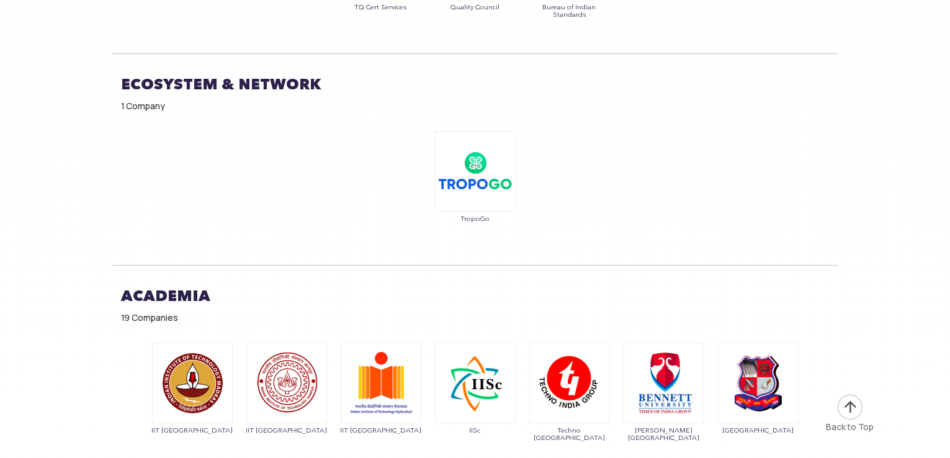
click at [119, 265] on div "Academia 19 Companies" at bounding box center [475, 300] width 726 height 71
drag, startPoint x: 122, startPoint y: 260, endPoint x: 225, endPoint y: 259, distance: 102.4
click at [225, 281] on h2 "Academia" at bounding box center [475, 296] width 707 height 31
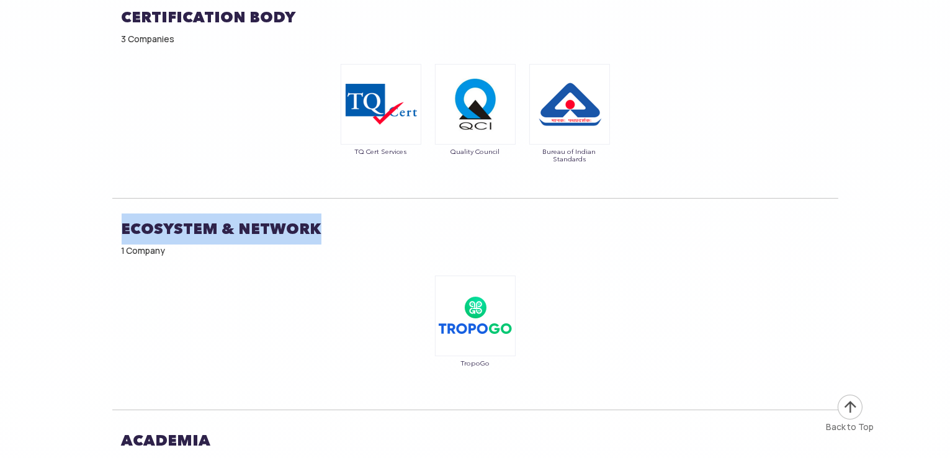
drag, startPoint x: 342, startPoint y: 202, endPoint x: 115, endPoint y: 195, distance: 227.2
click at [115, 198] on div "ECOSYSTEM & Network 1 Company" at bounding box center [475, 233] width 726 height 71
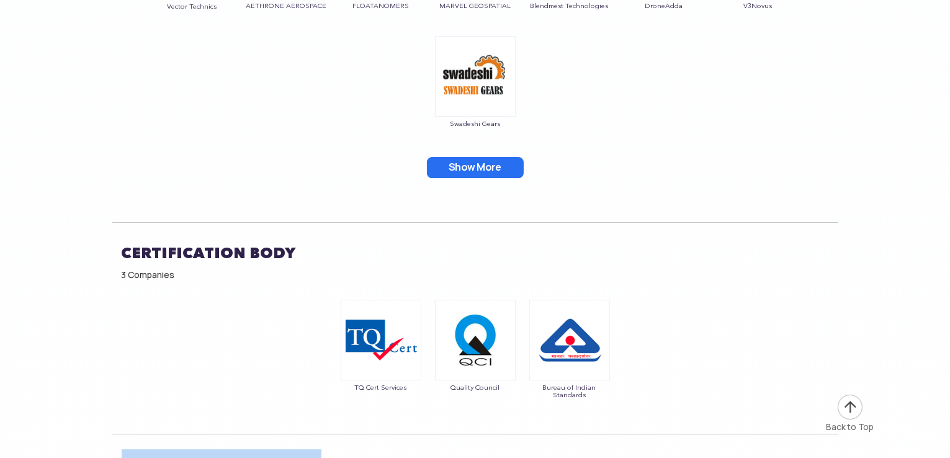
scroll to position [8918, 0]
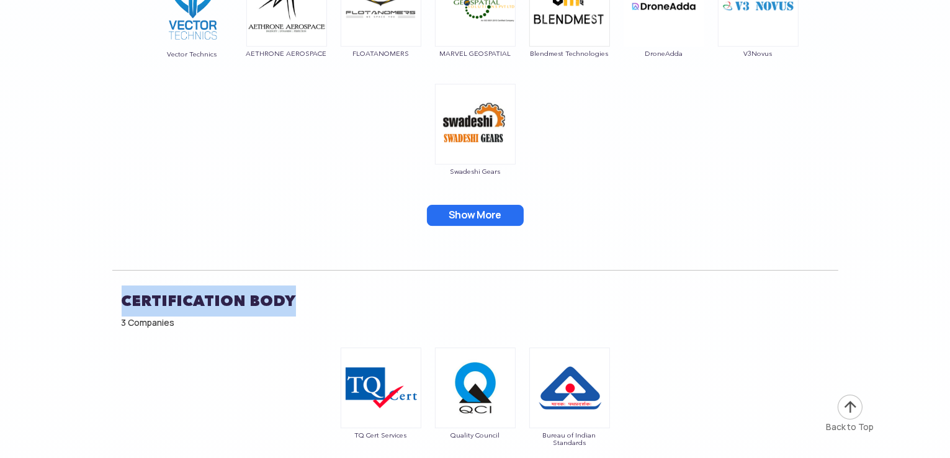
drag, startPoint x: 295, startPoint y: 260, endPoint x: 123, endPoint y: 269, distance: 172.2
click at [123, 285] on h2 "Certification Body" at bounding box center [475, 300] width 707 height 31
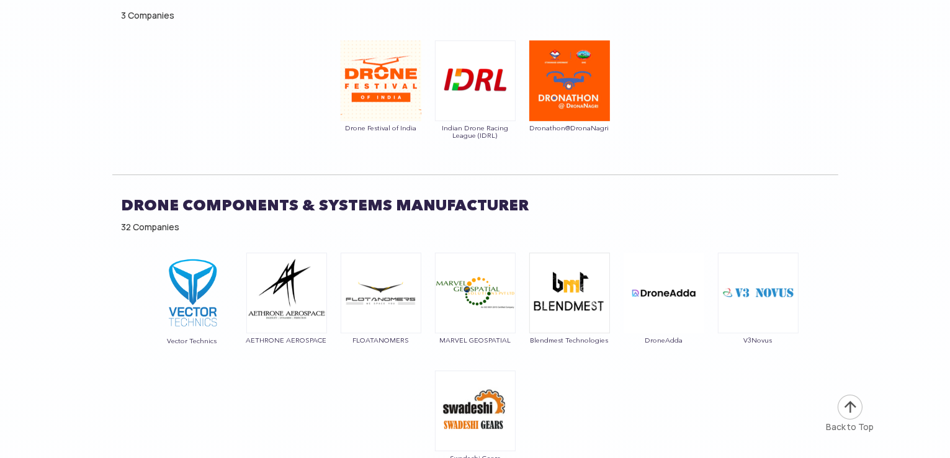
scroll to position [8631, 0]
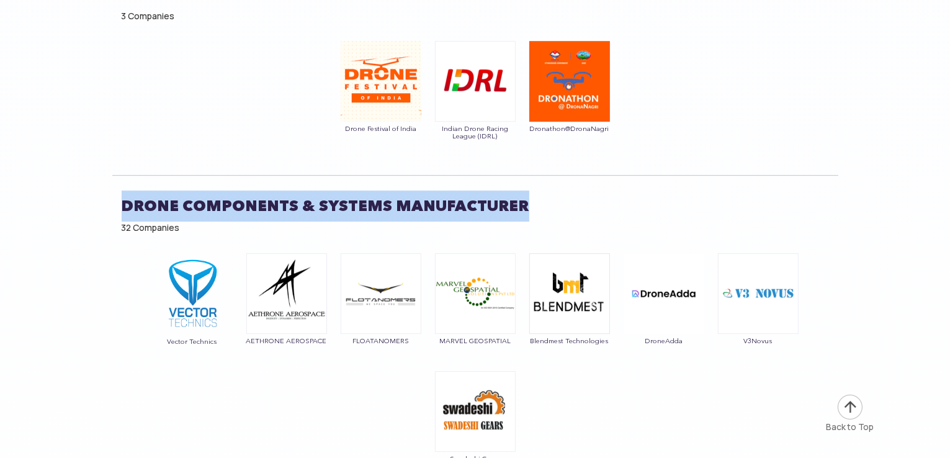
drag, startPoint x: 539, startPoint y: 179, endPoint x: 123, endPoint y: 177, distance: 415.8
click at [123, 191] on h2 "Drone Components & Systems Manufacturer" at bounding box center [475, 206] width 707 height 31
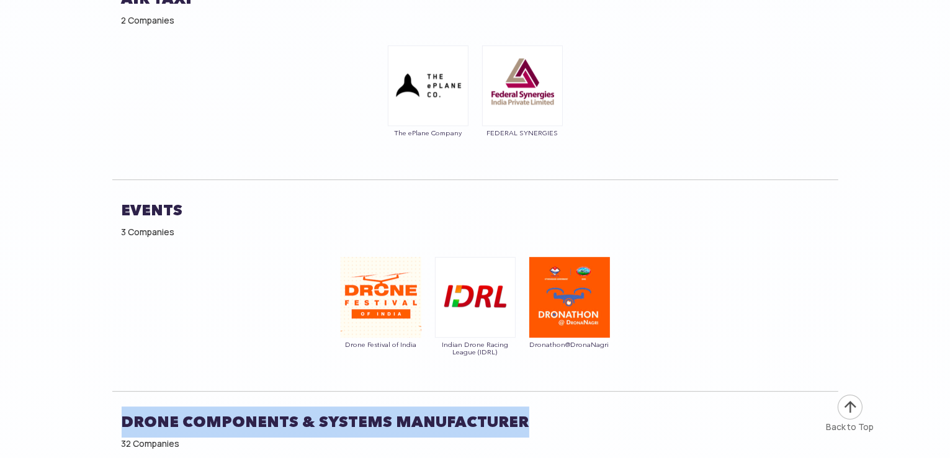
scroll to position [8410, 0]
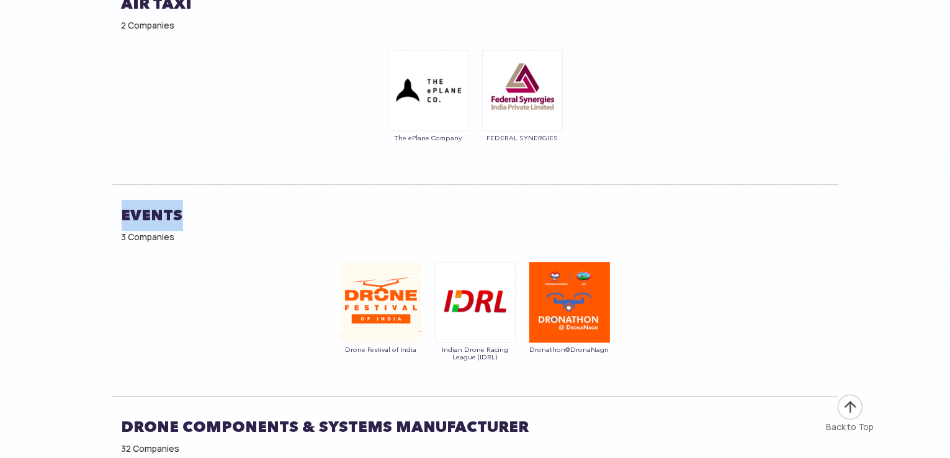
drag, startPoint x: 180, startPoint y: 182, endPoint x: 104, endPoint y: 177, distance: 75.9
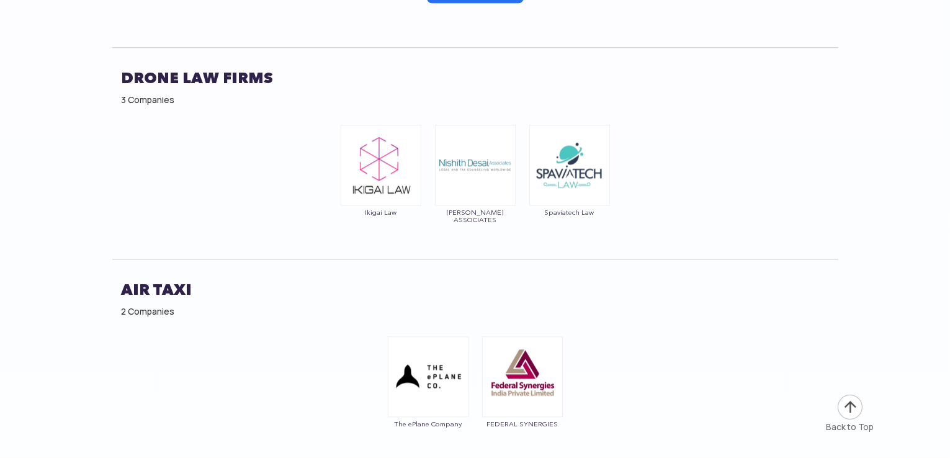
scroll to position [8122, 0]
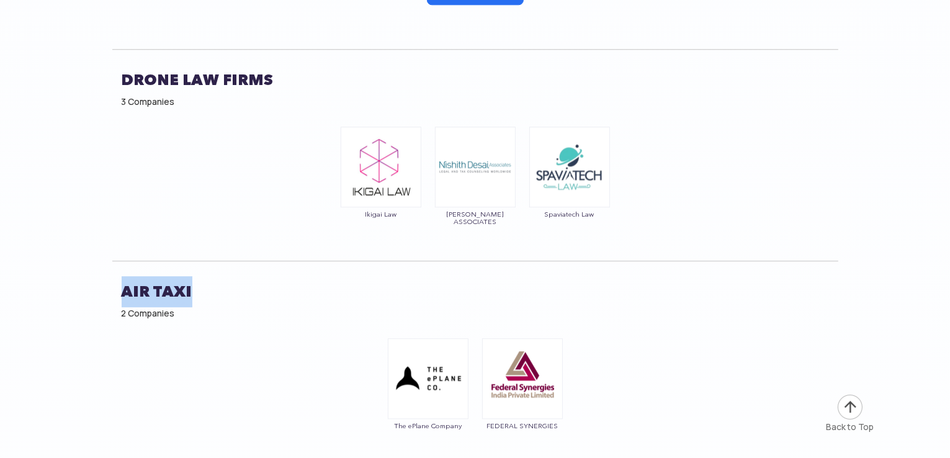
drag, startPoint x: 192, startPoint y: 255, endPoint x: 76, endPoint y: 254, distance: 116.1
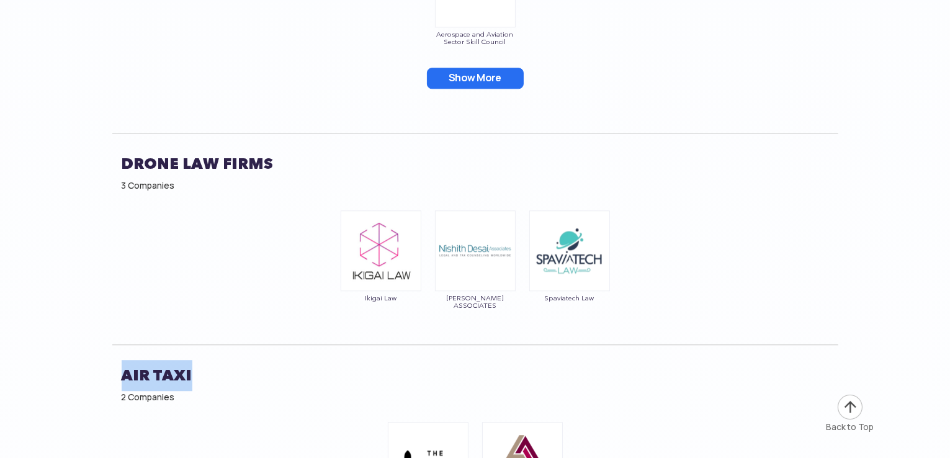
scroll to position [8038, 0]
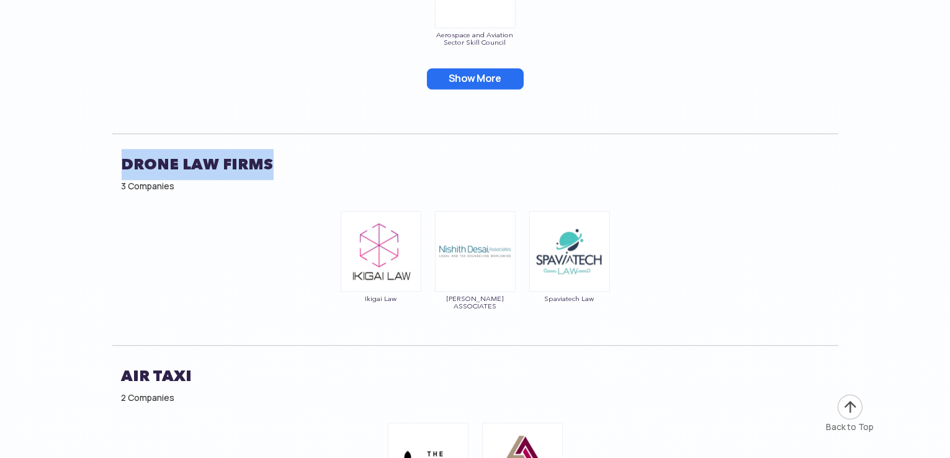
drag, startPoint x: 273, startPoint y: 132, endPoint x: 125, endPoint y: 132, distance: 147.7
click at [125, 149] on h2 "Drone Law Firms" at bounding box center [475, 164] width 707 height 31
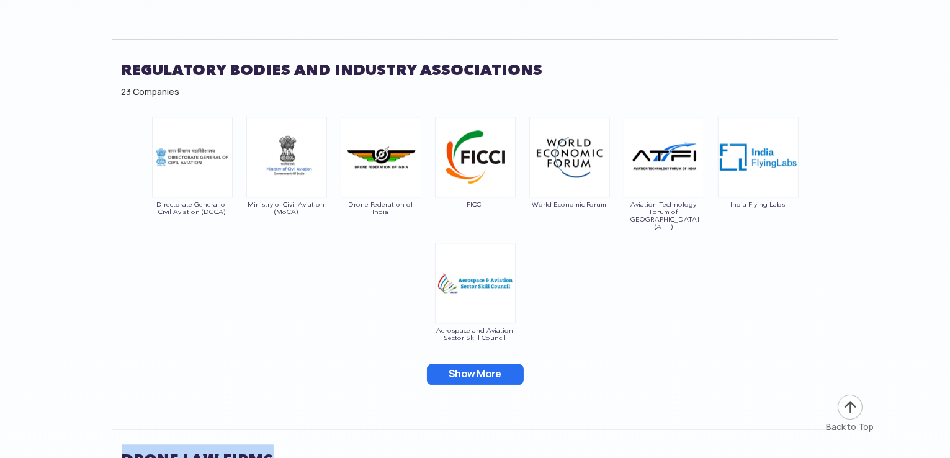
scroll to position [7606, 0]
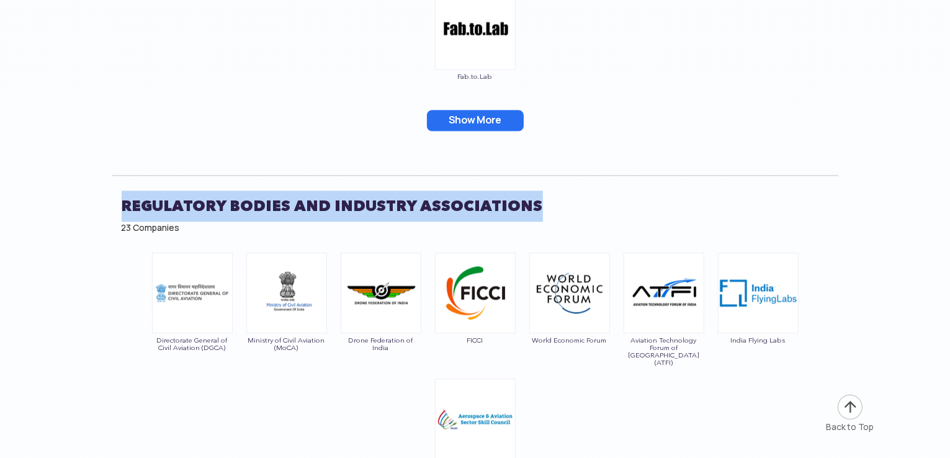
drag, startPoint x: 539, startPoint y: 182, endPoint x: 115, endPoint y: 181, distance: 423.9
click at [115, 181] on div "Regulatory Bodies and Industry Associations 23 Companies" at bounding box center [475, 210] width 726 height 71
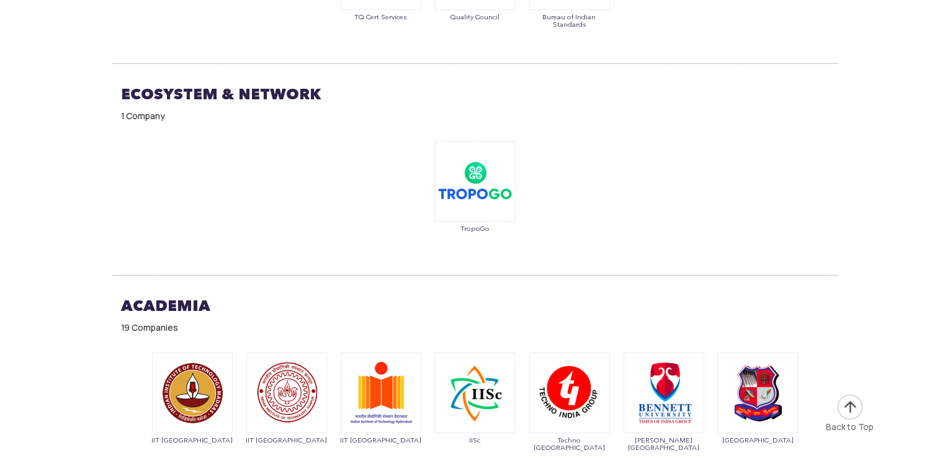
scroll to position [9324, 0]
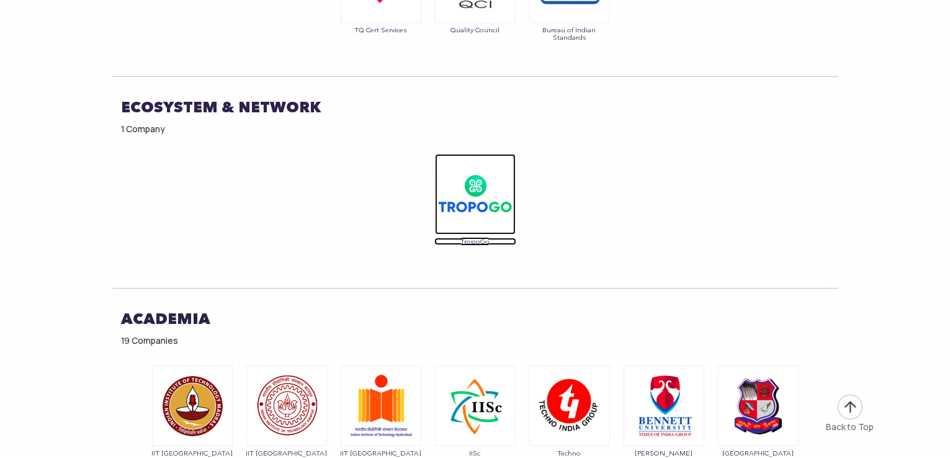
click at [467, 174] on img at bounding box center [475, 194] width 81 height 81
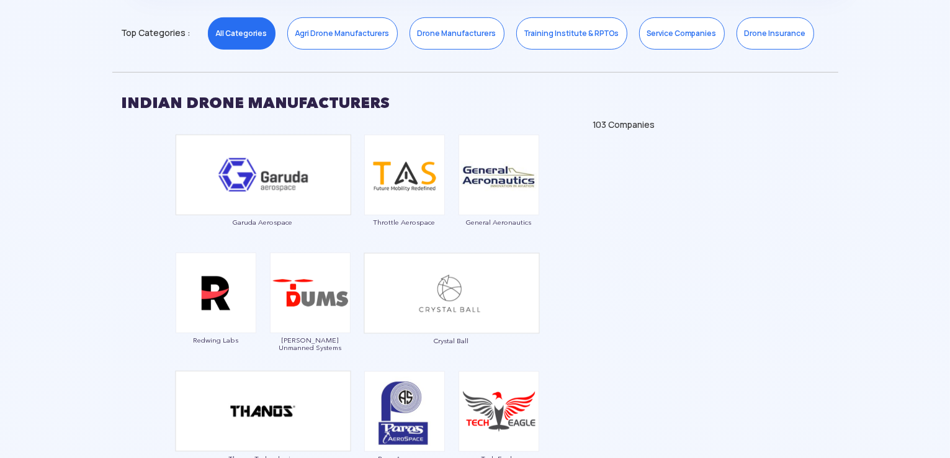
scroll to position [0, 0]
